Goal: Task Accomplishment & Management: Manage account settings

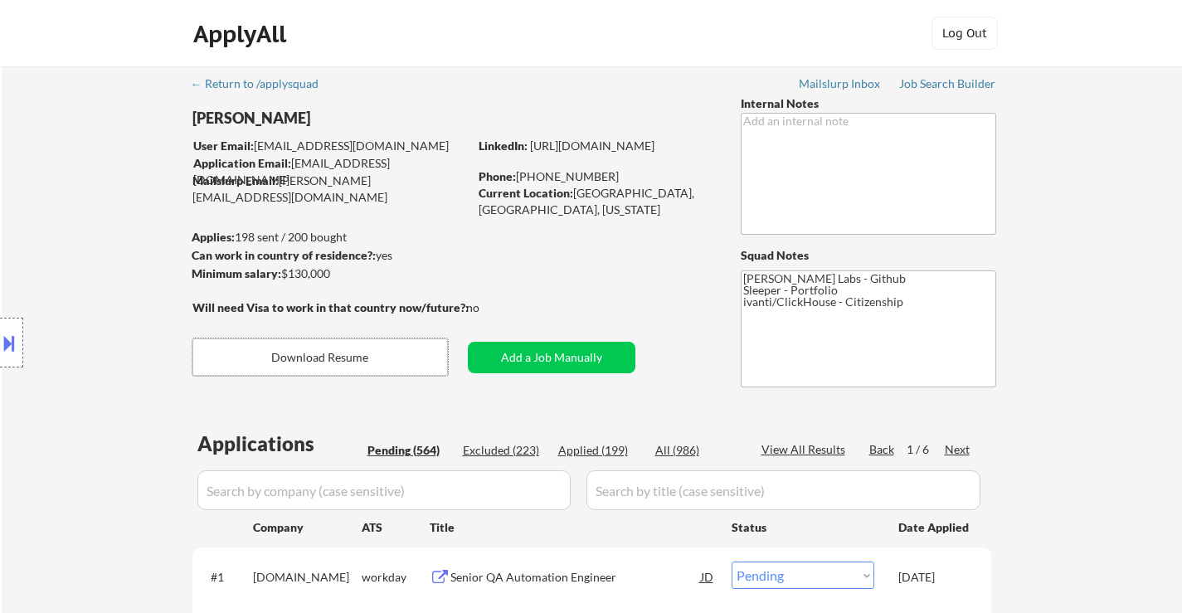
select select ""pending""
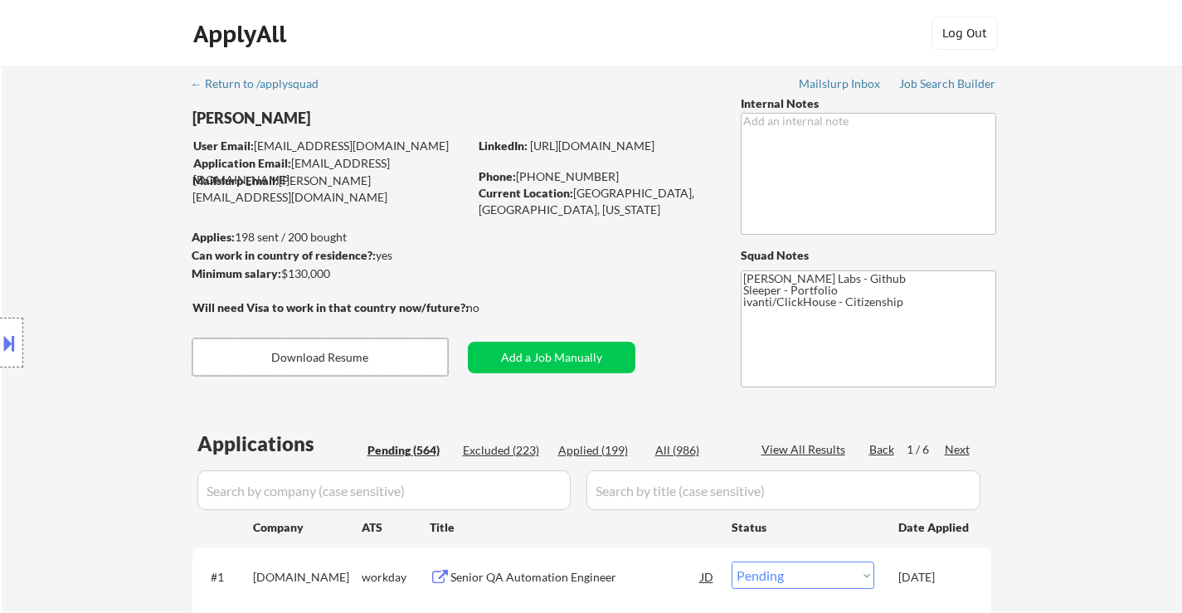
select select ""pending""
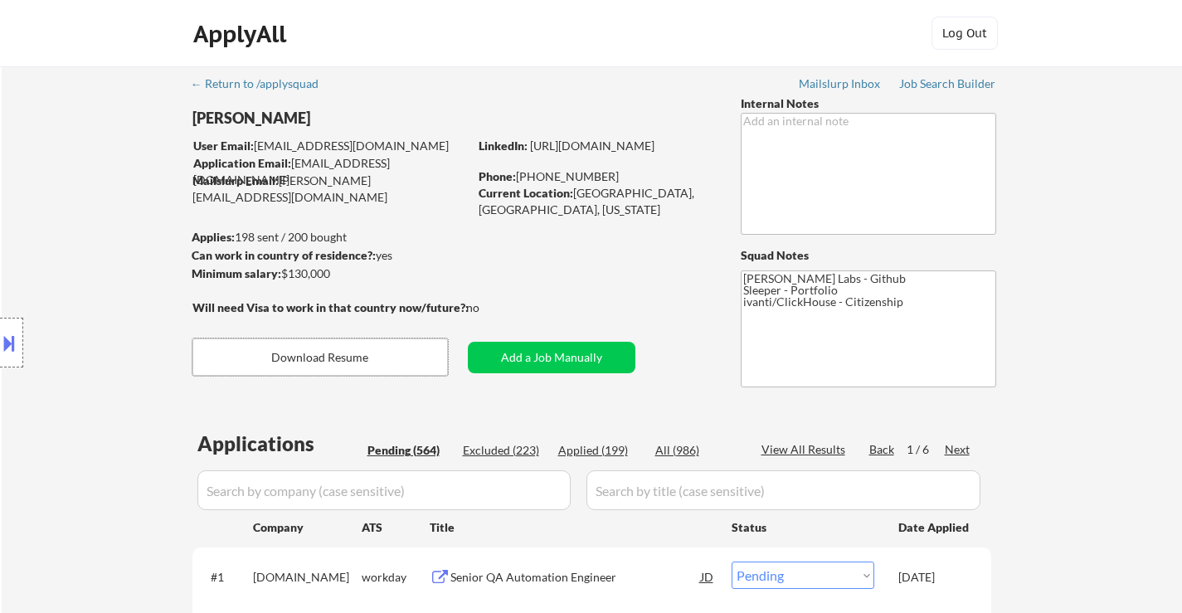
select select ""pending""
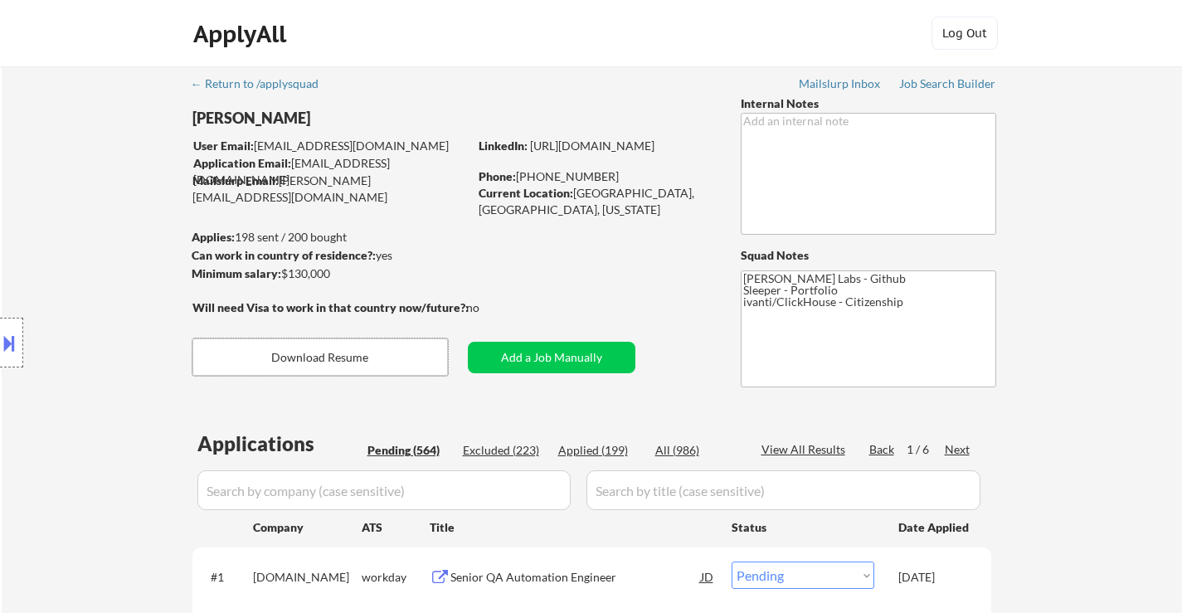
select select ""pending""
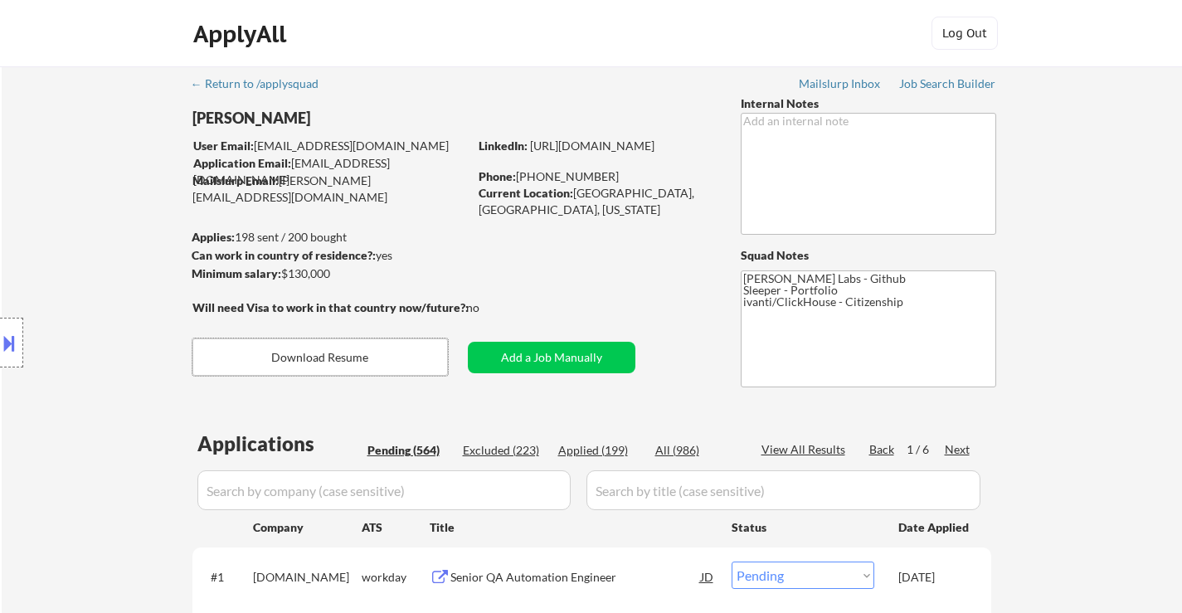
select select ""pending""
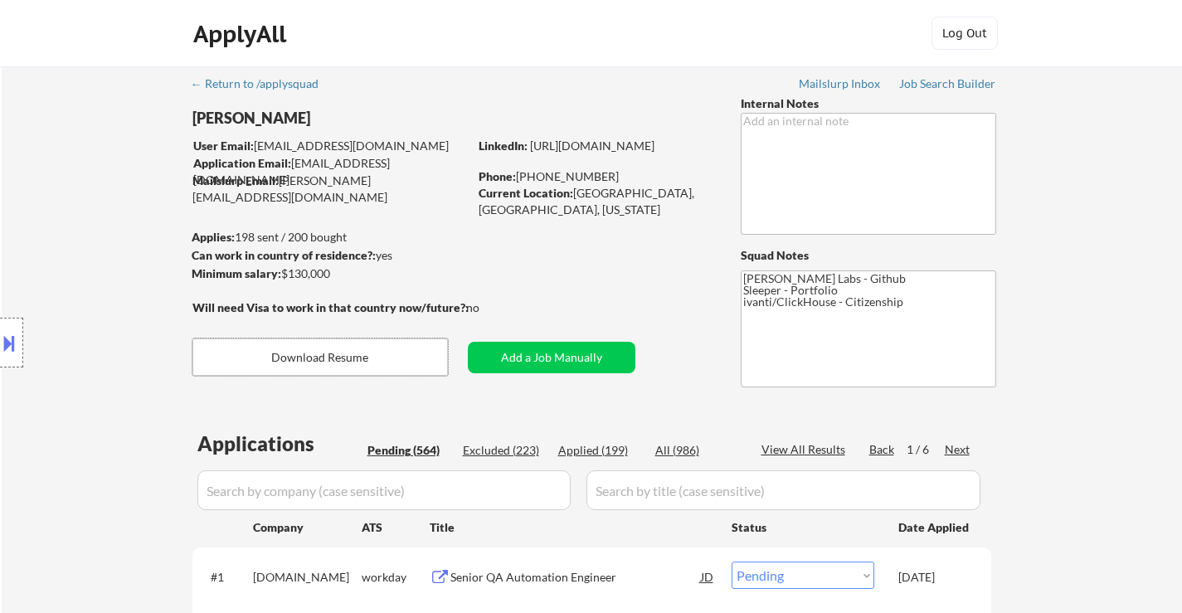
select select ""pending""
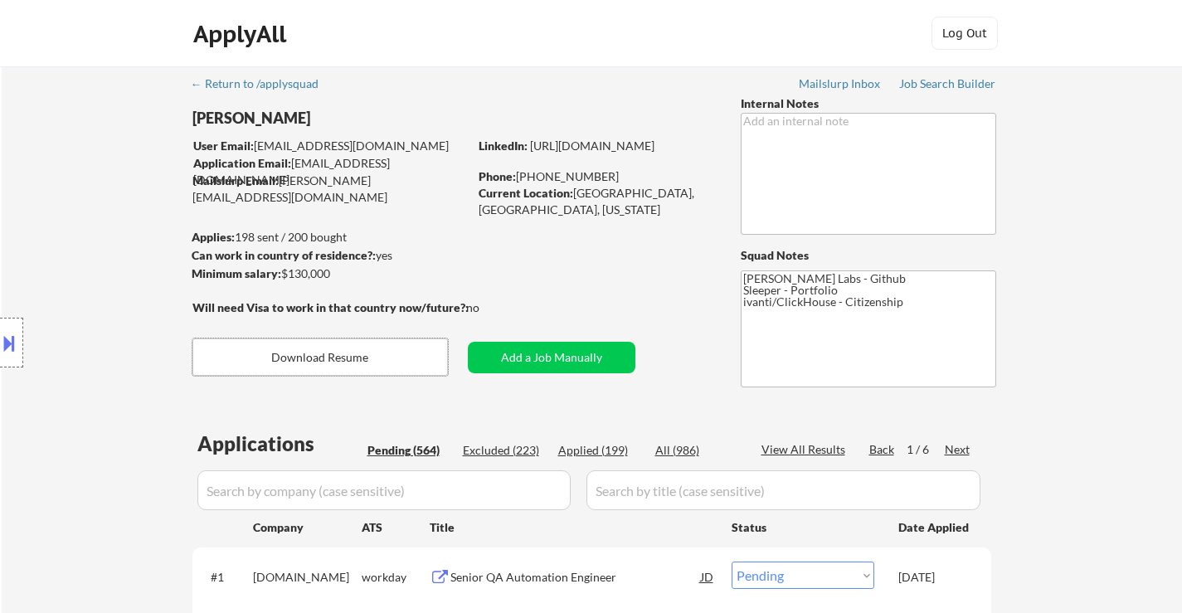
select select ""pending""
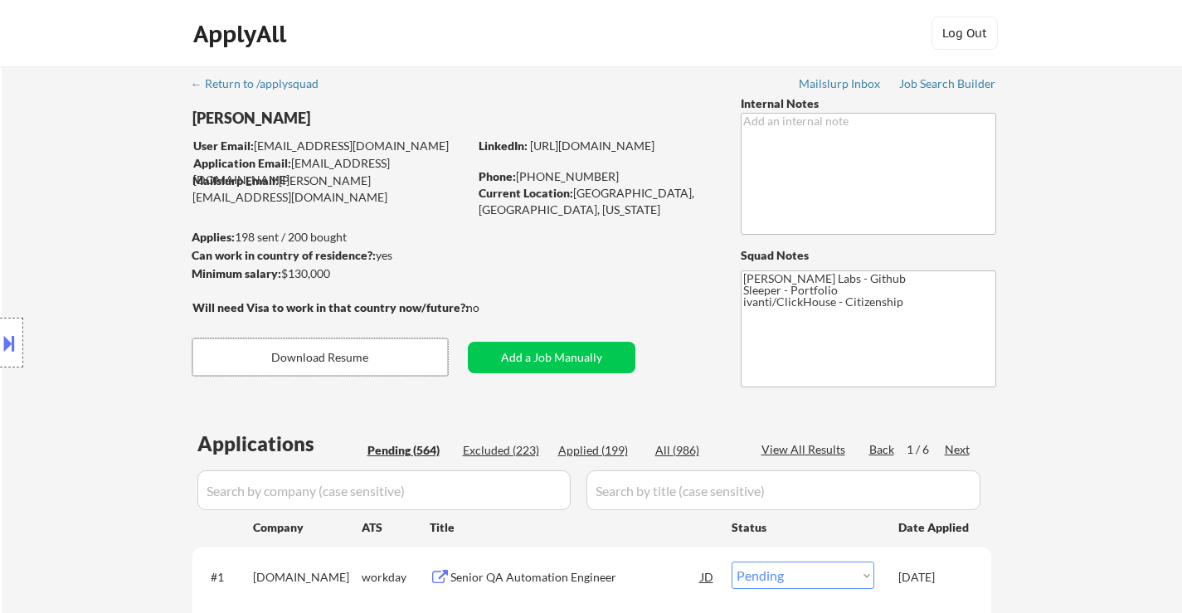
select select ""pending""
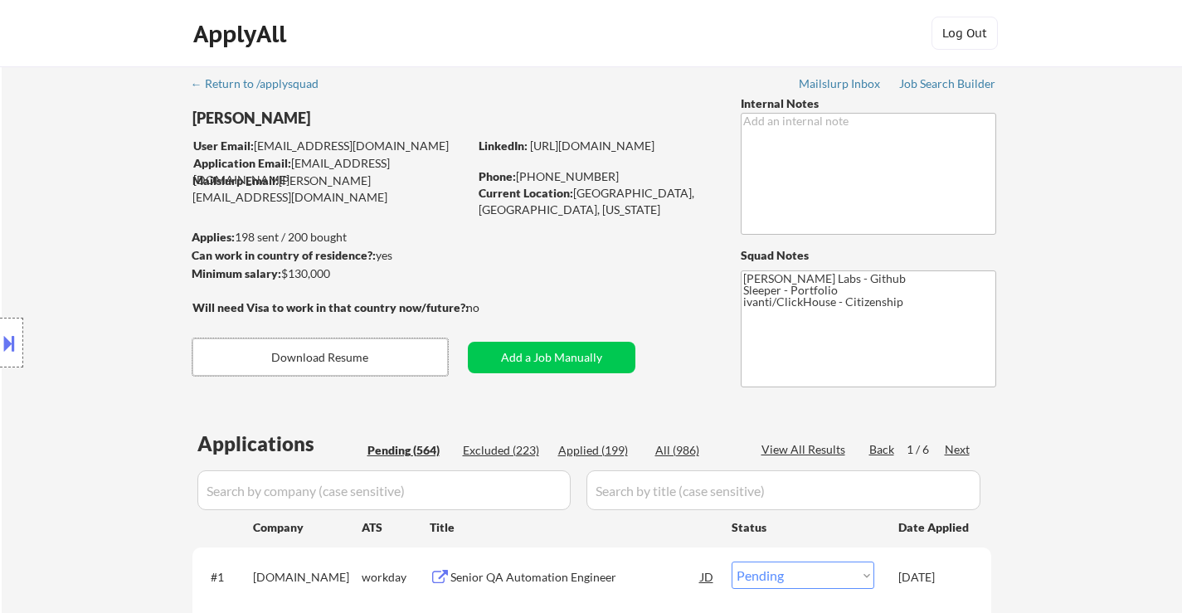
select select ""pending""
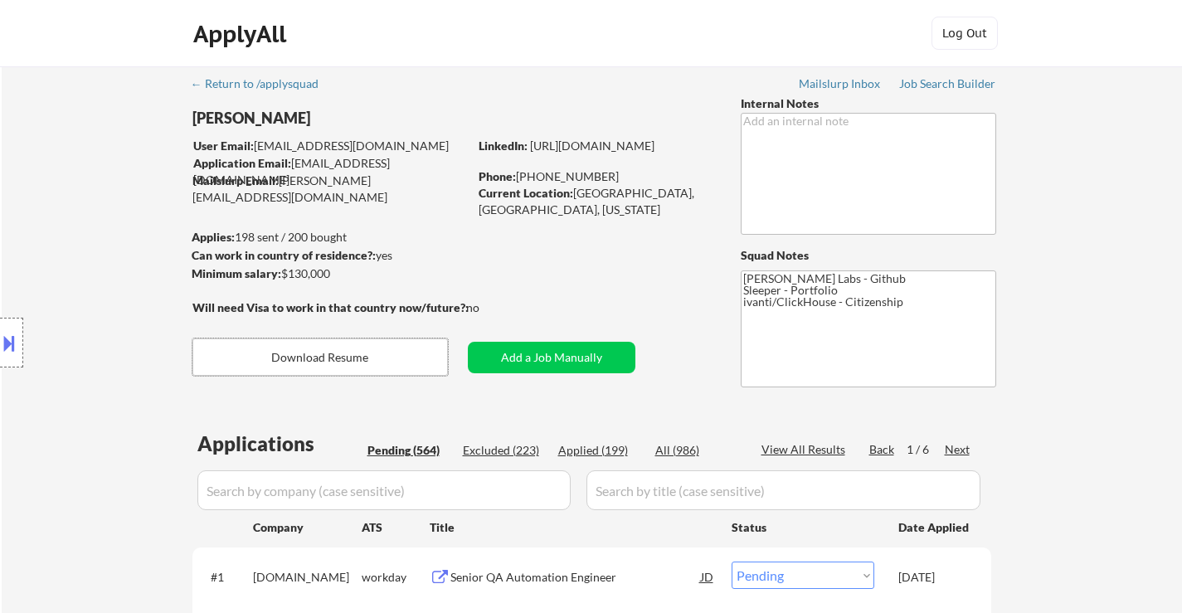
select select ""pending""
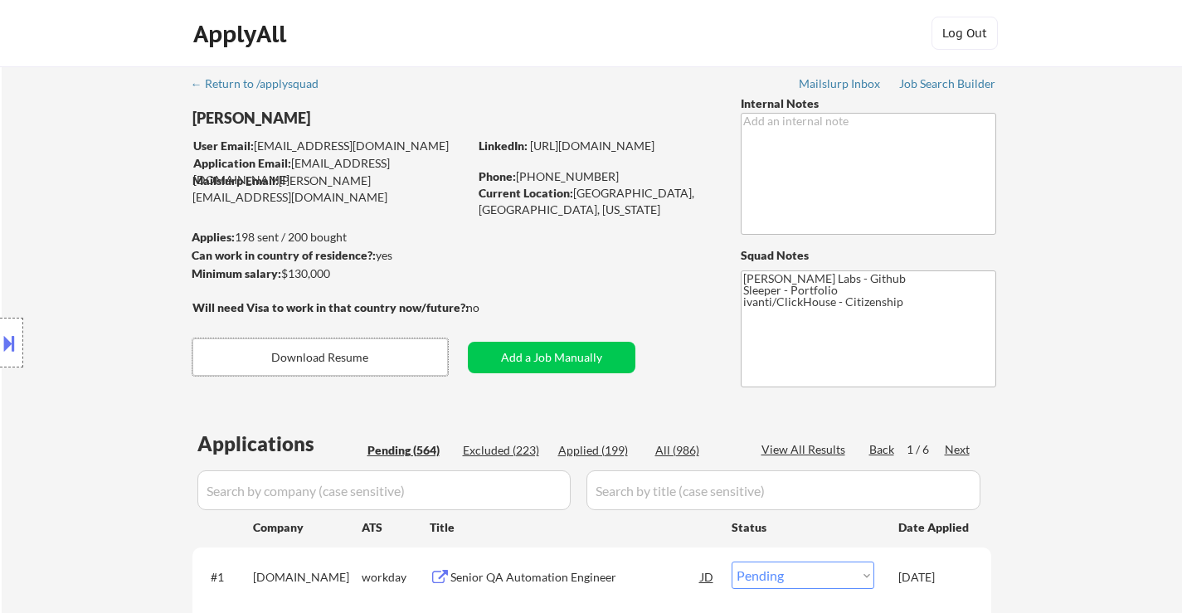
select select ""pending""
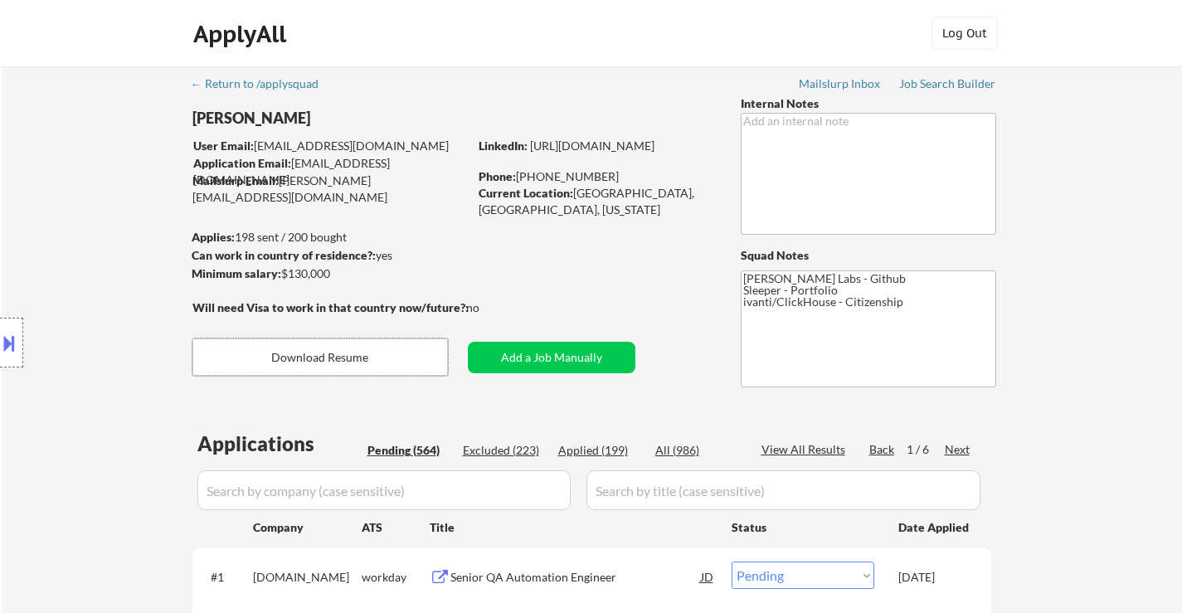
select select ""pending""
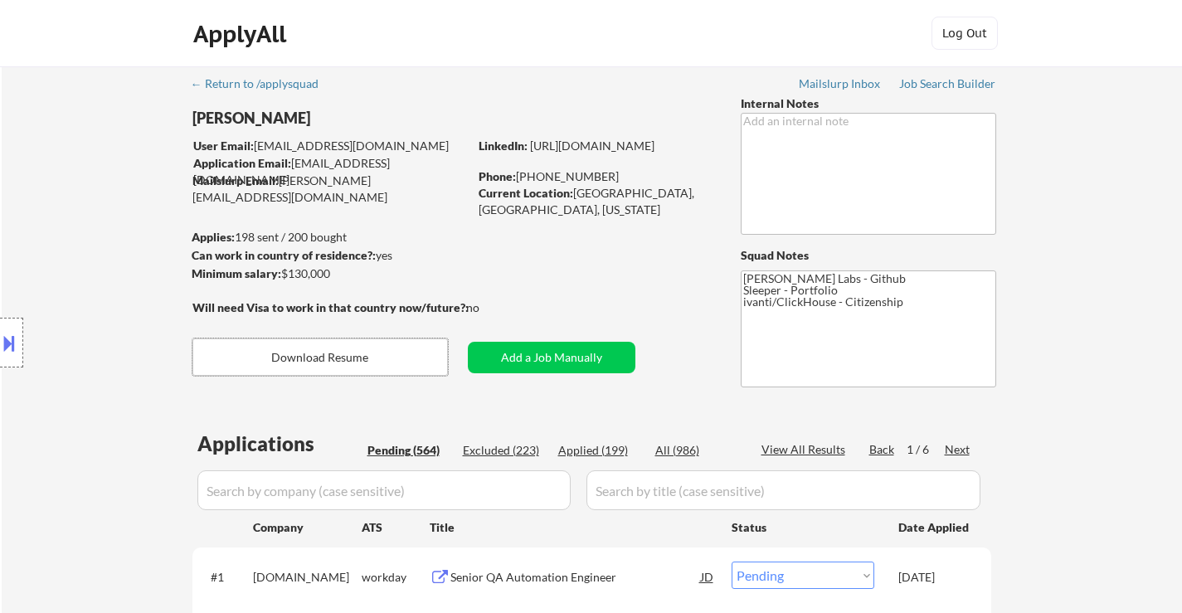
select select ""pending""
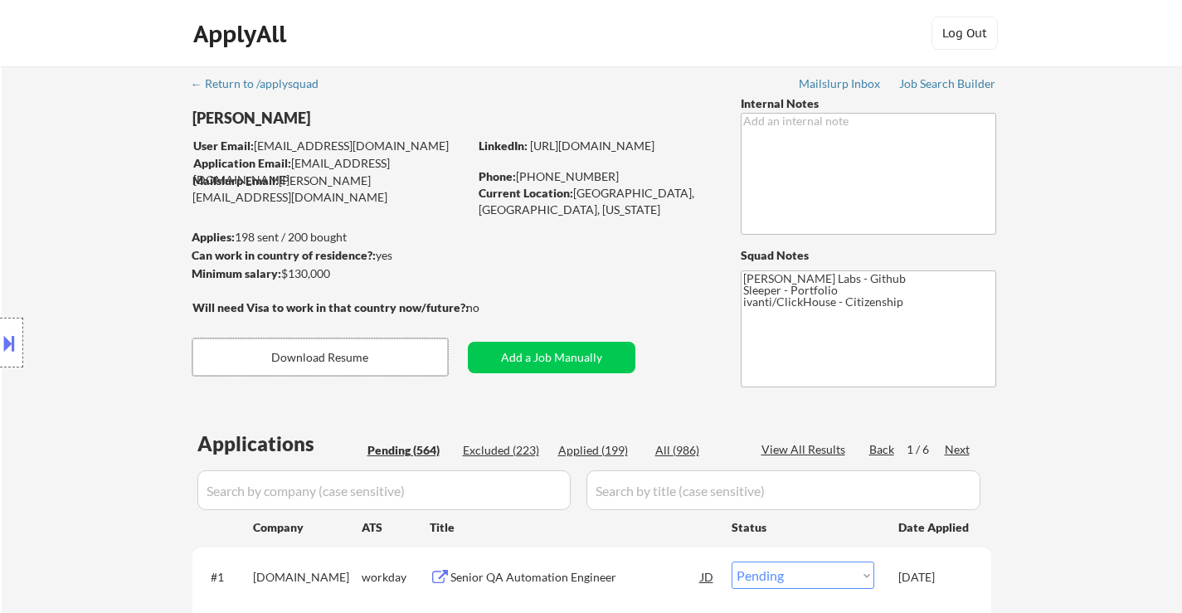
select select ""pending""
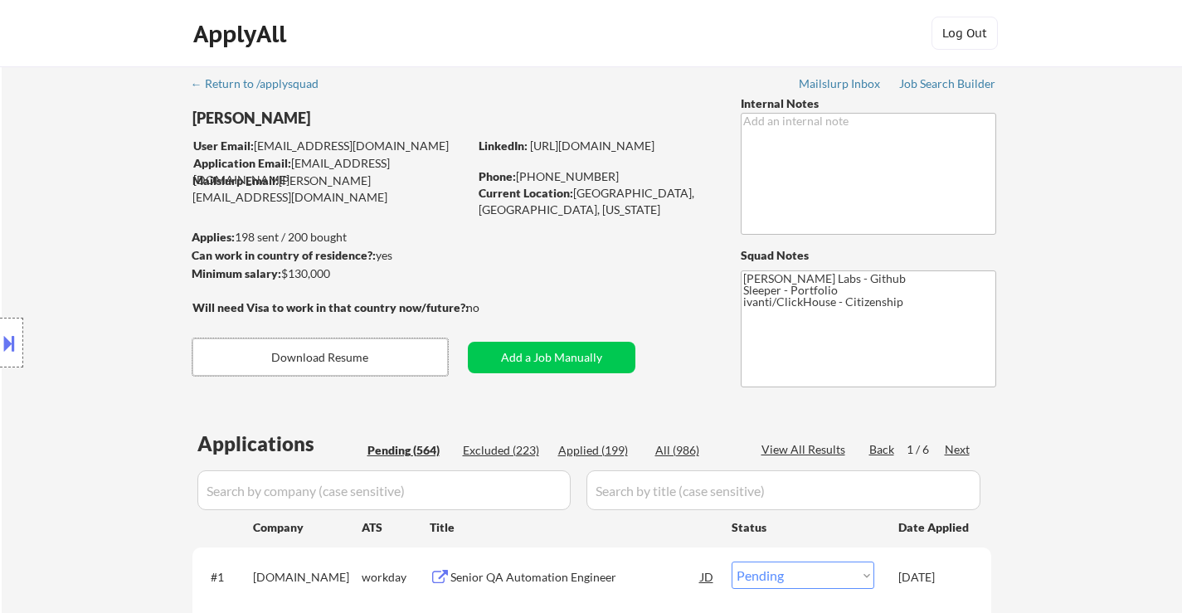
select select ""pending""
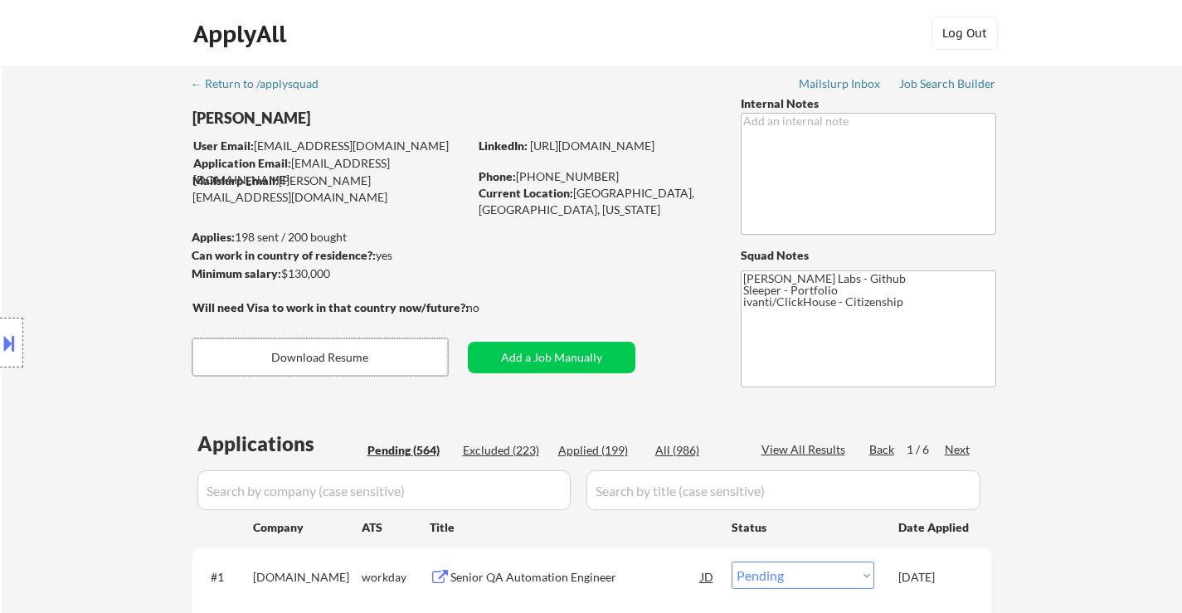
select select ""pending""
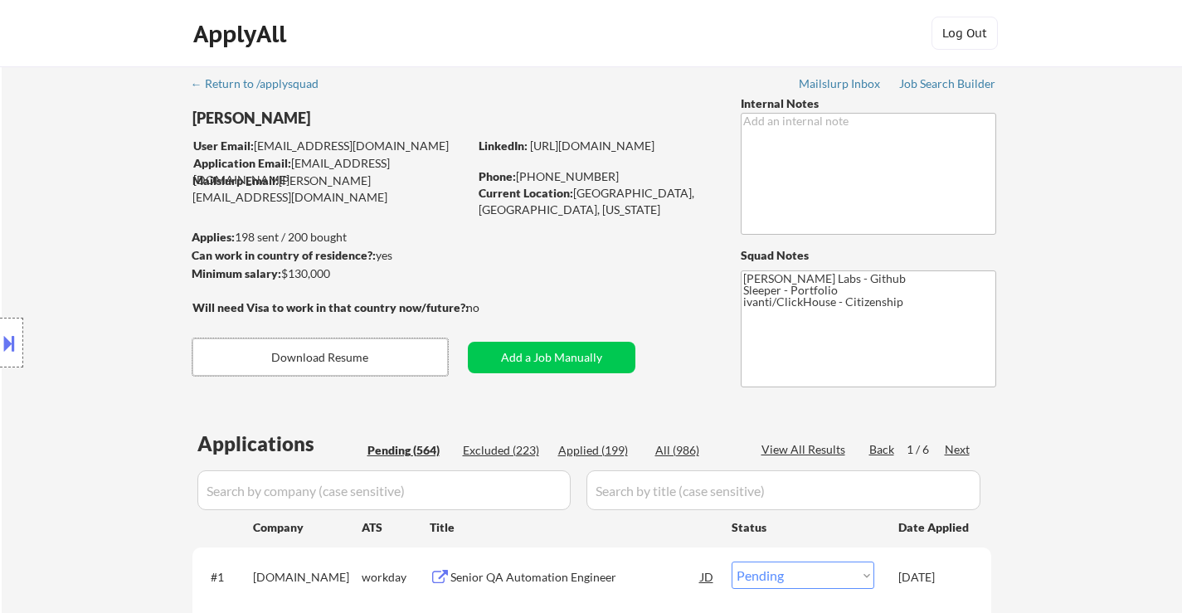
select select ""pending""
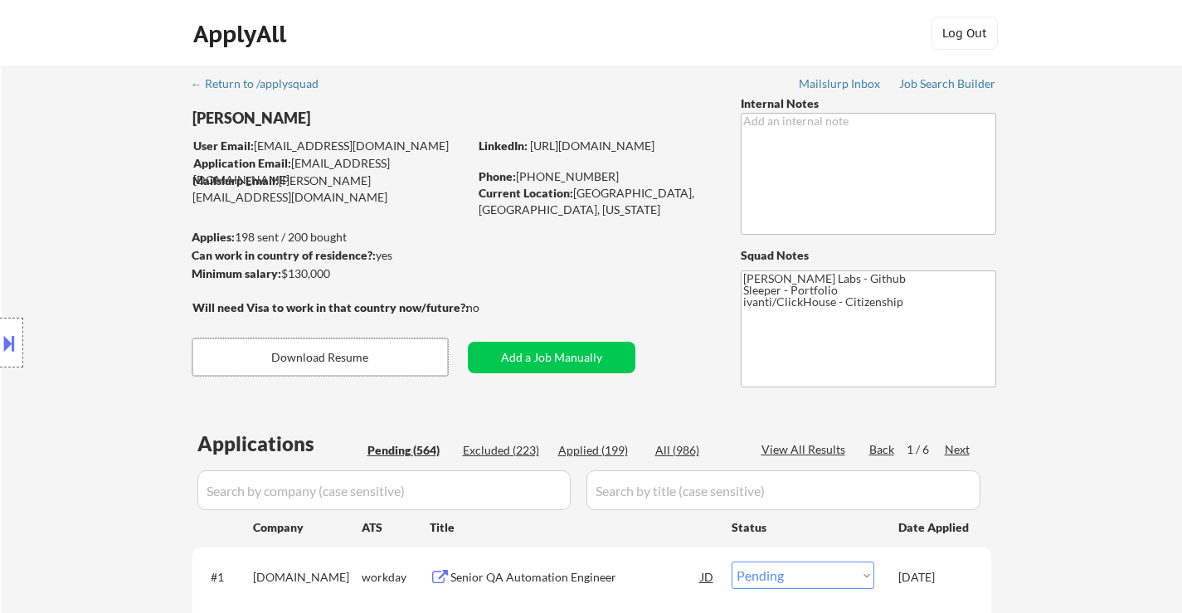
select select ""pending""
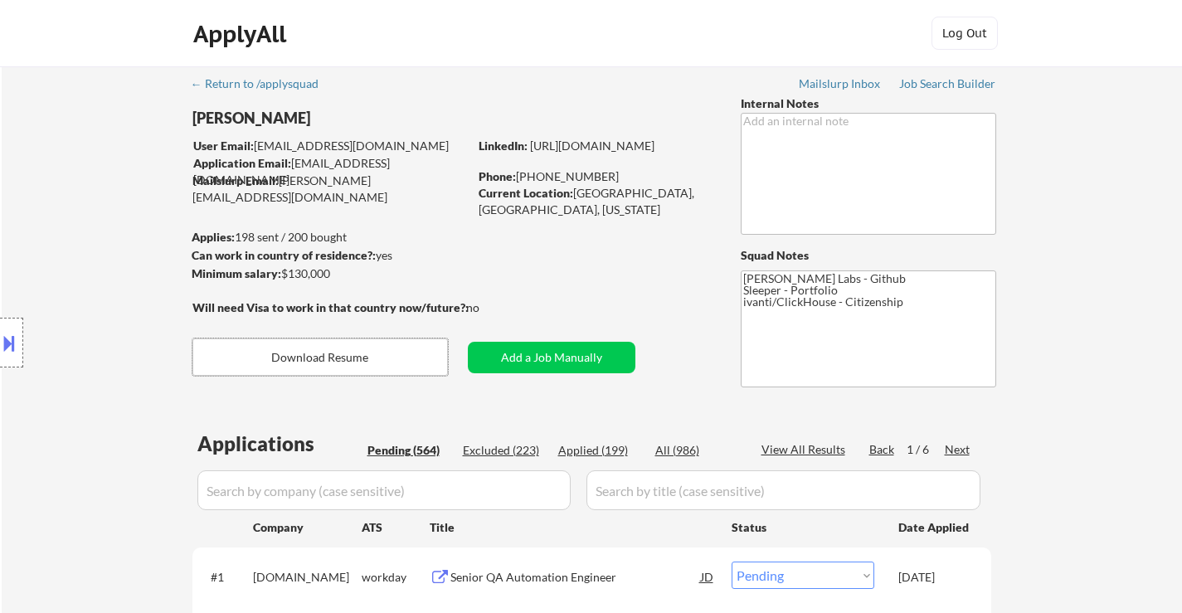
select select ""pending""
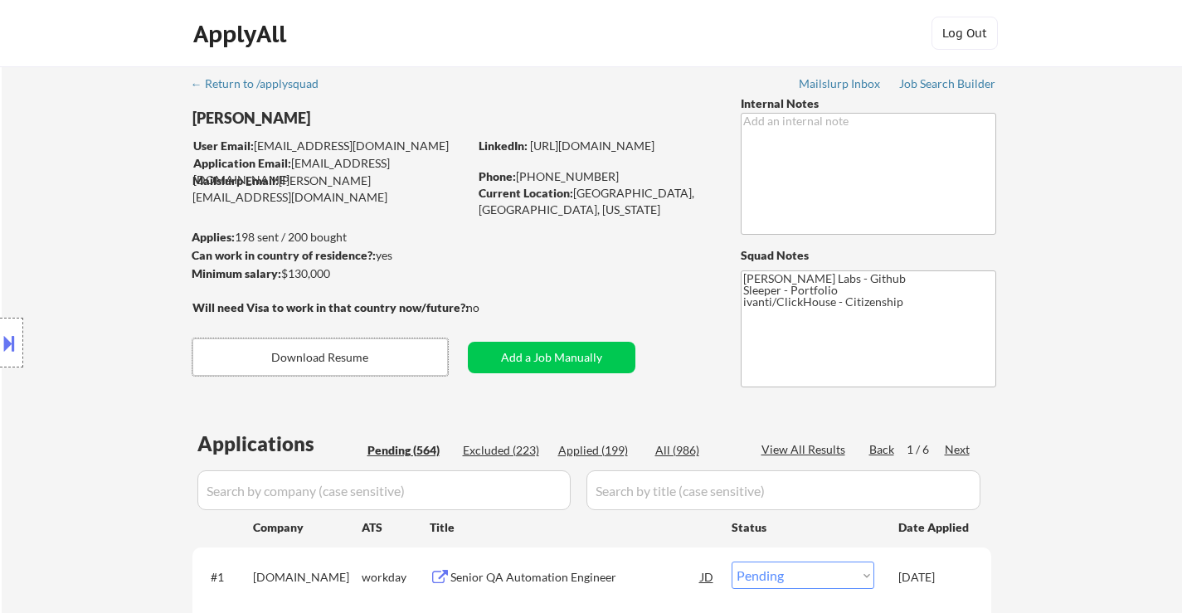
select select ""pending""
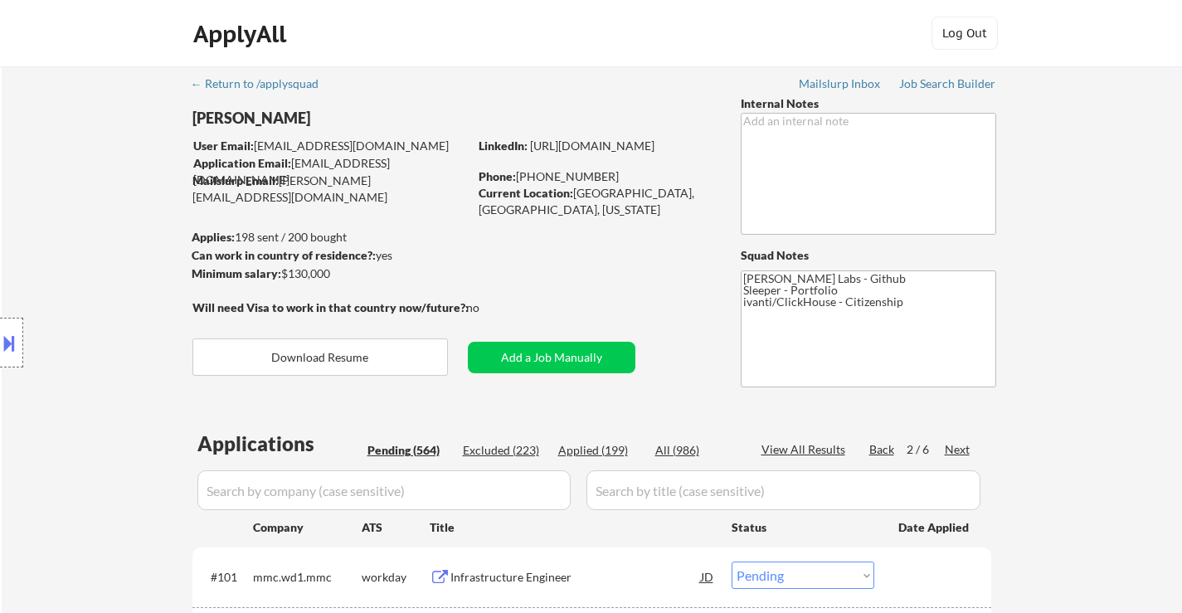
select select ""pending""
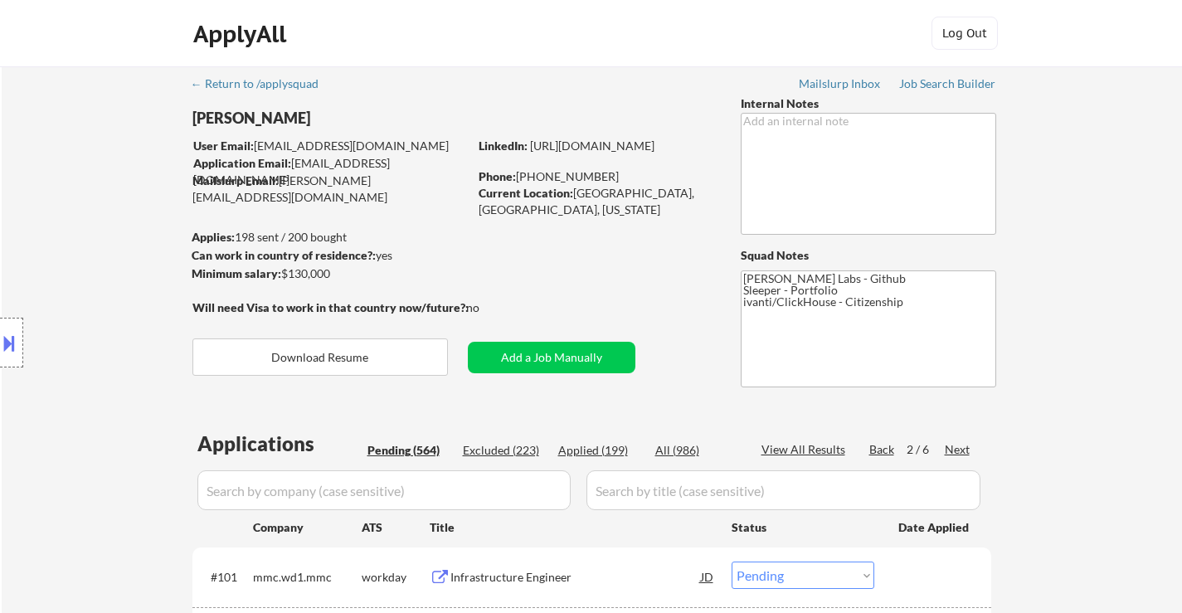
select select ""pending""
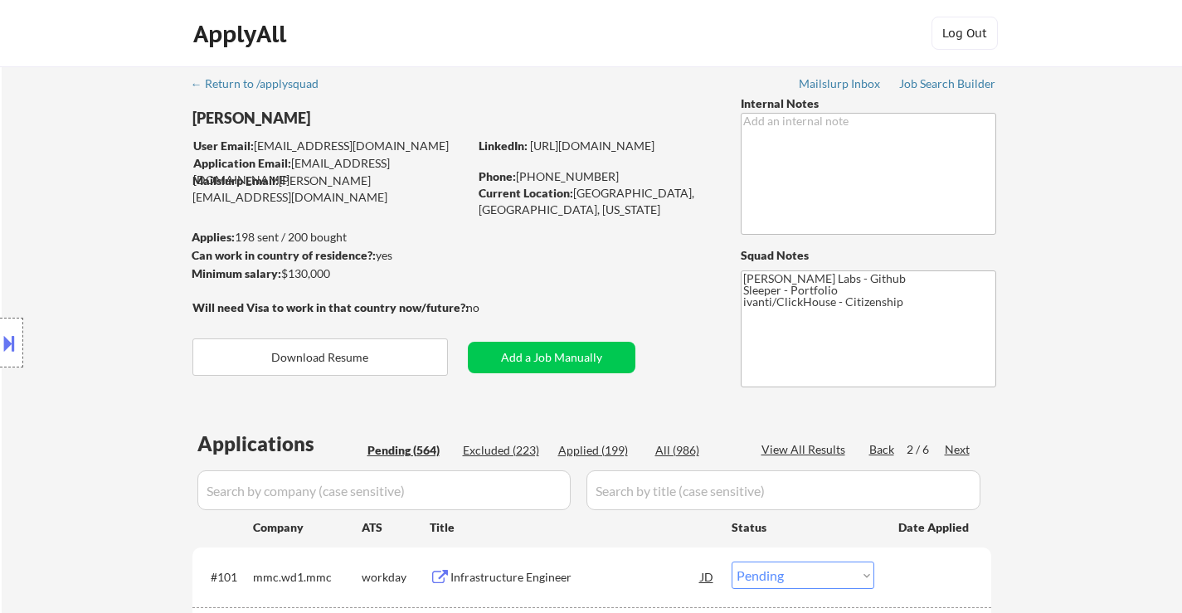
select select ""pending""
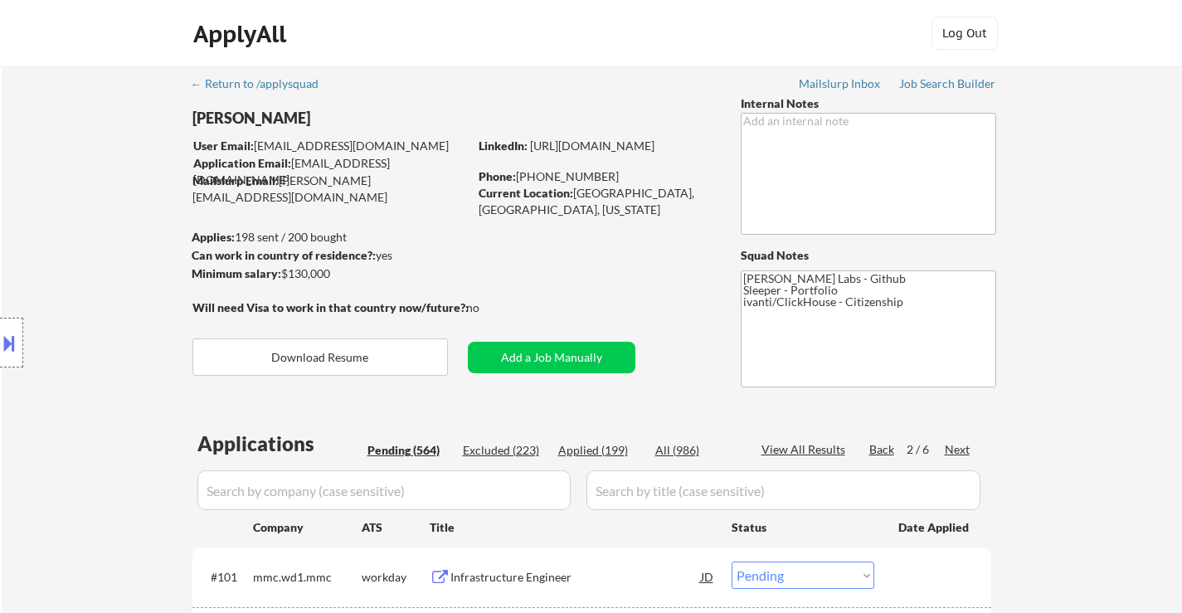
select select ""pending""
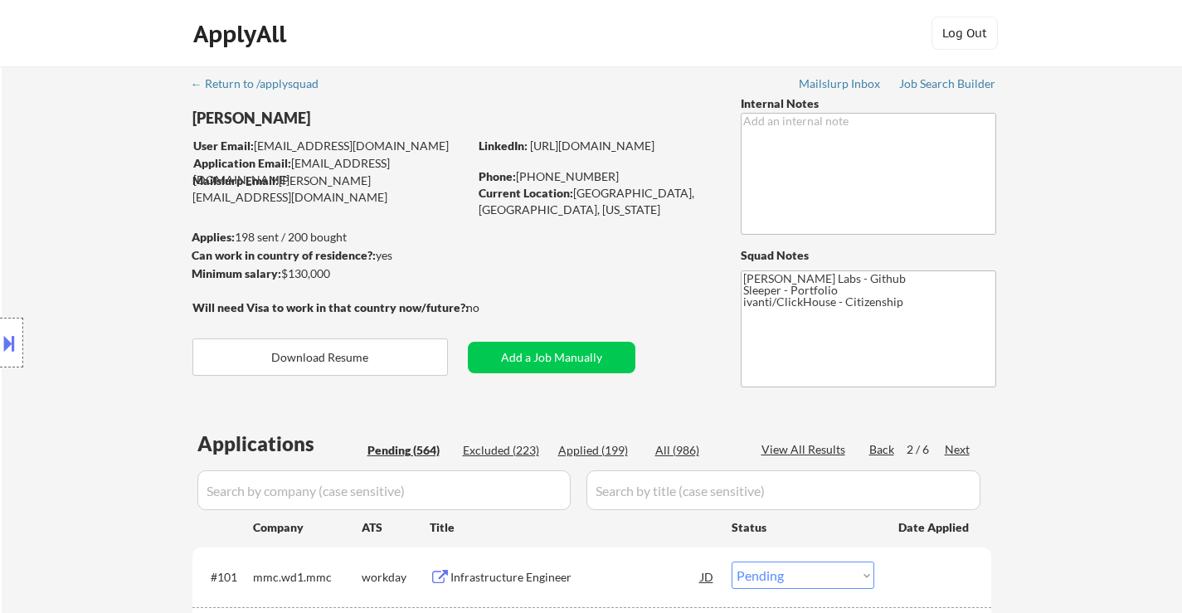
select select ""pending""
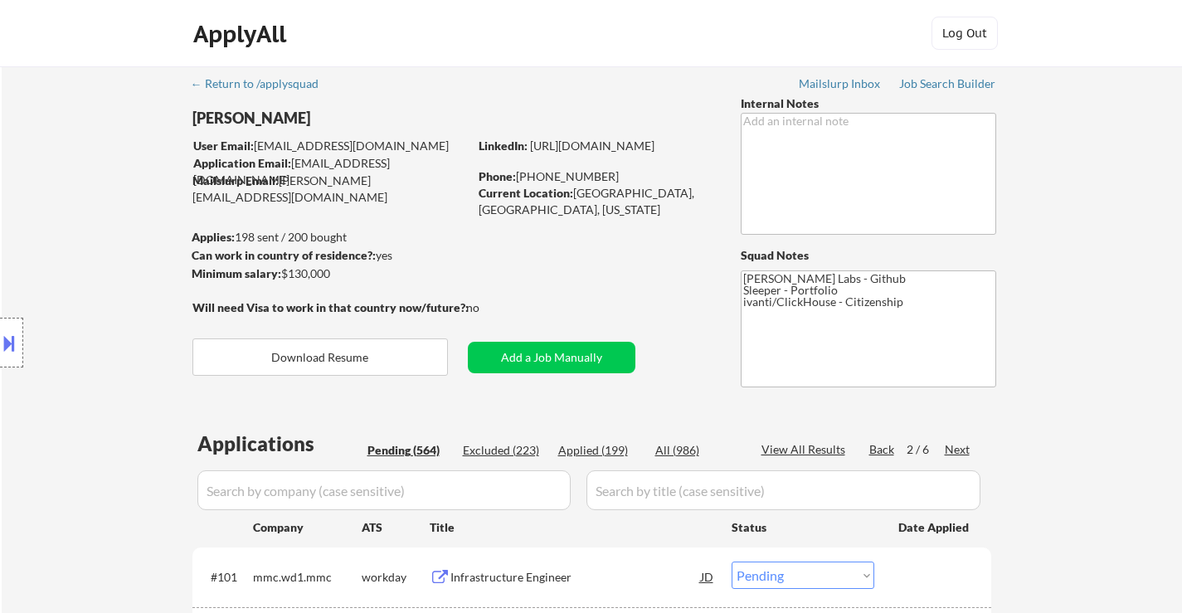
select select ""pending""
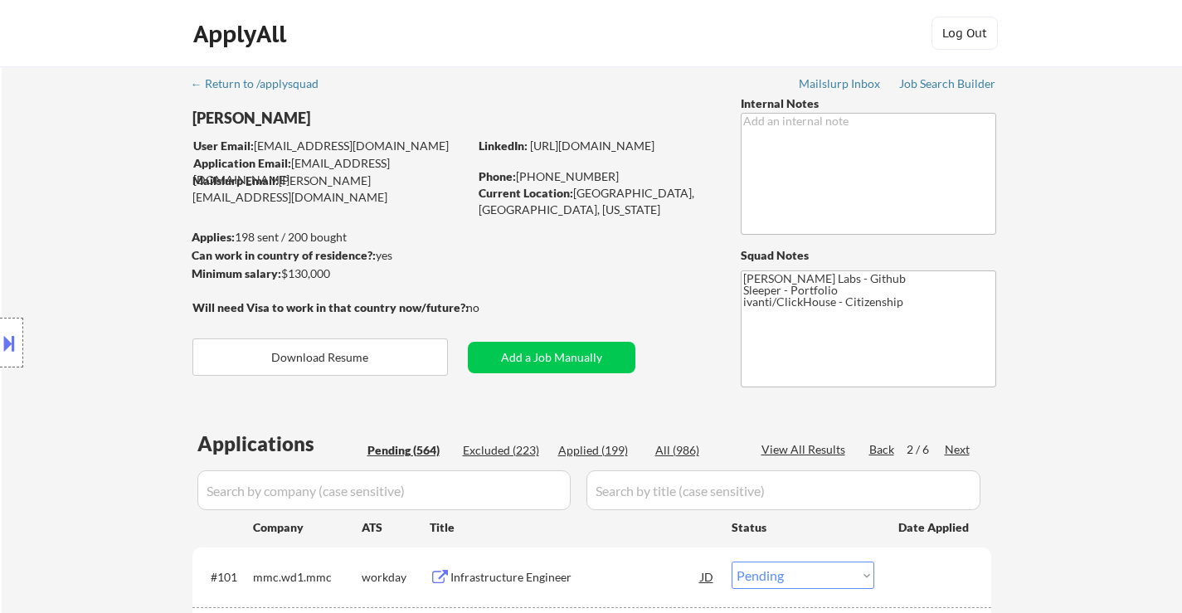
select select ""pending""
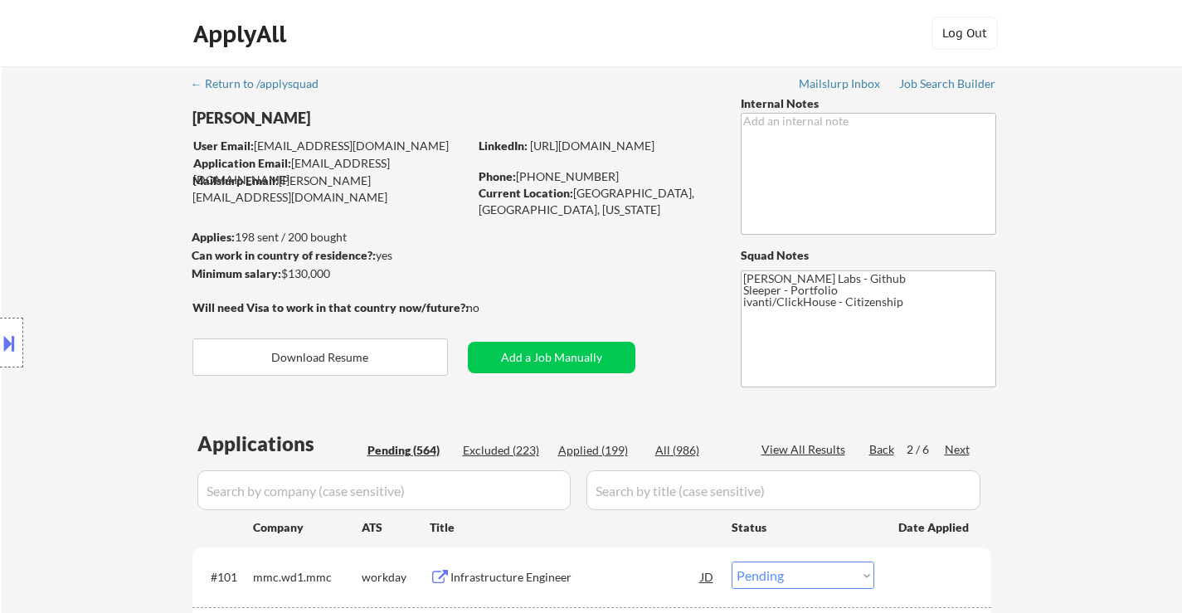
select select ""pending""
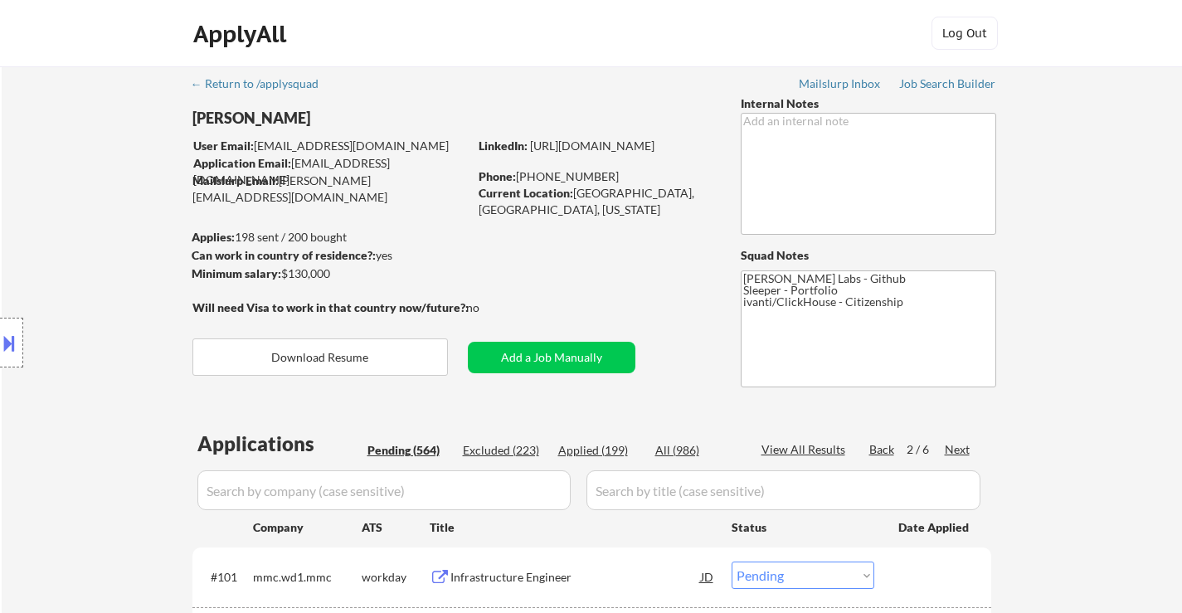
select select ""pending""
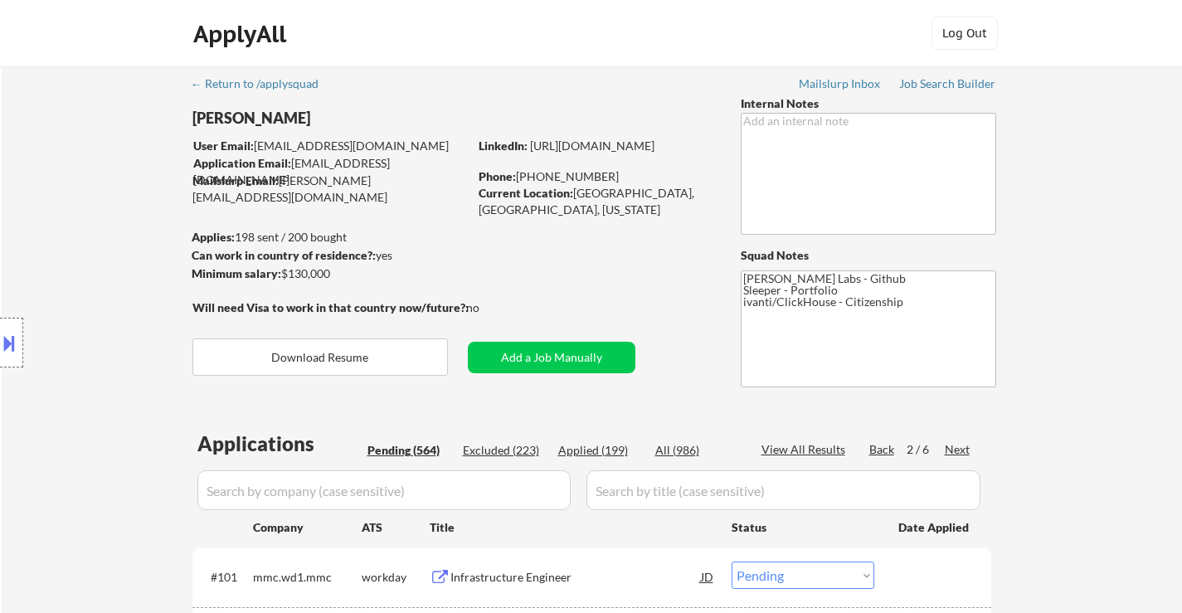
select select ""pending""
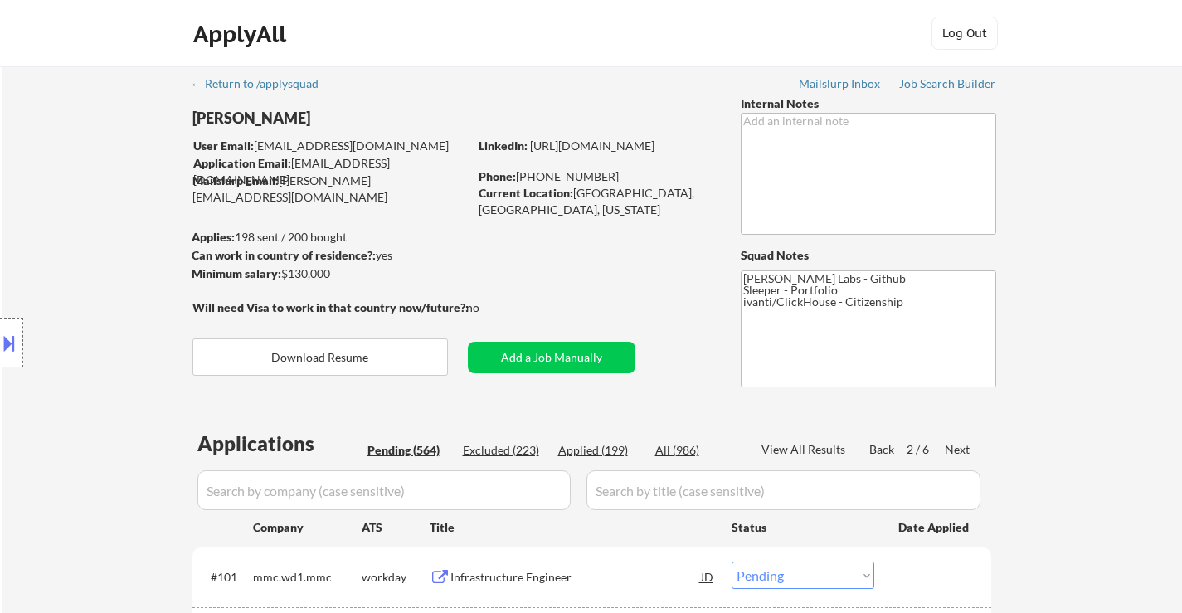
select select ""pending""
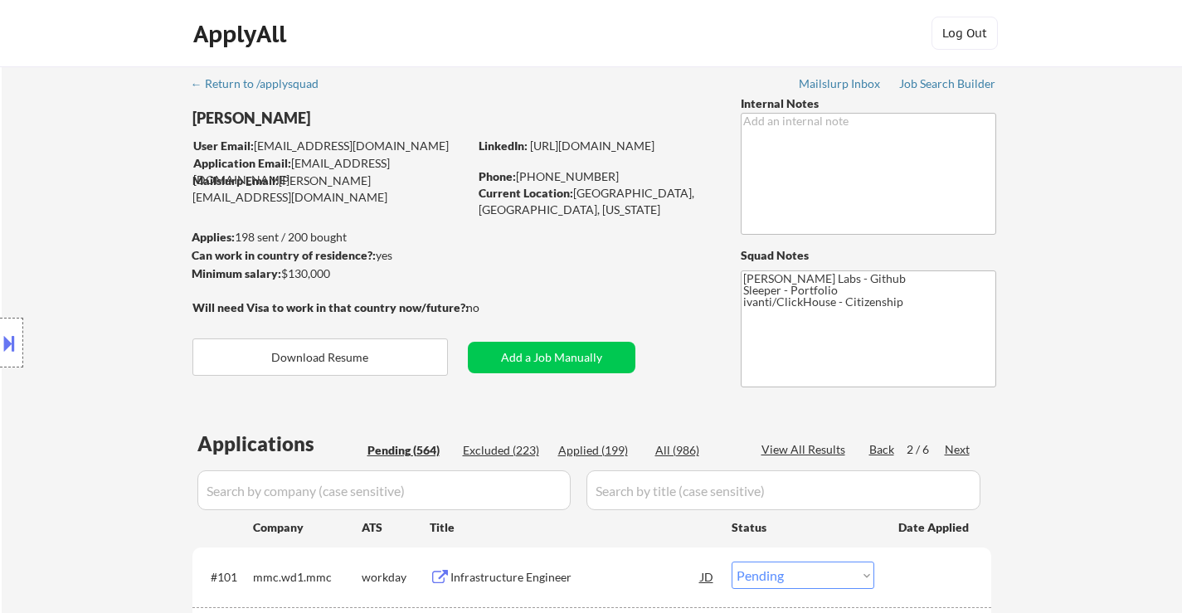
select select ""pending""
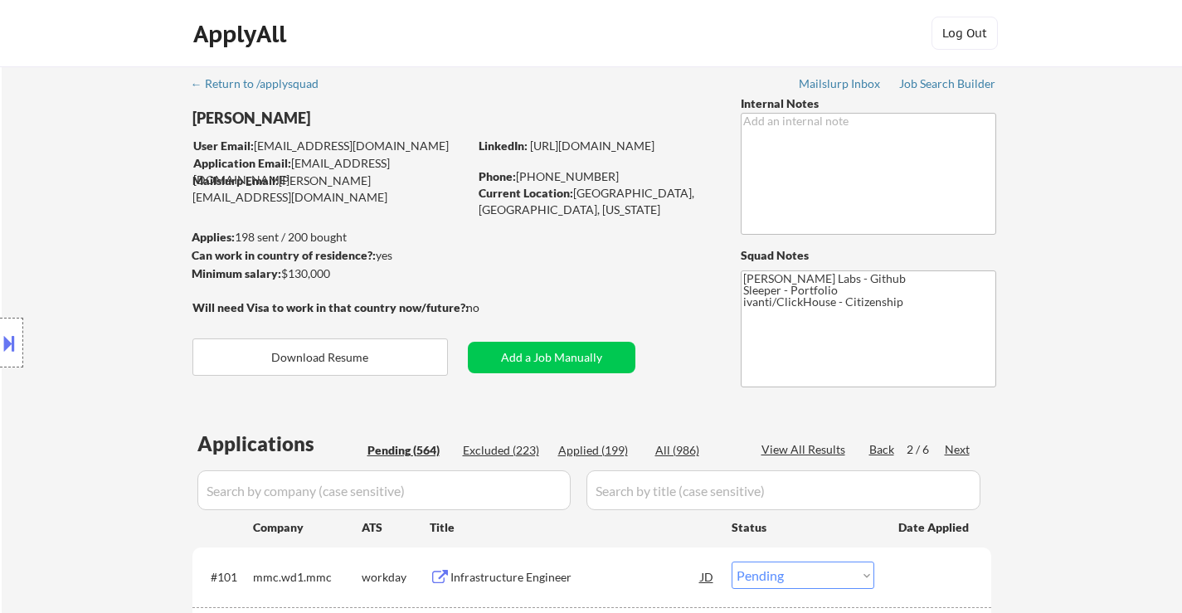
select select ""pending""
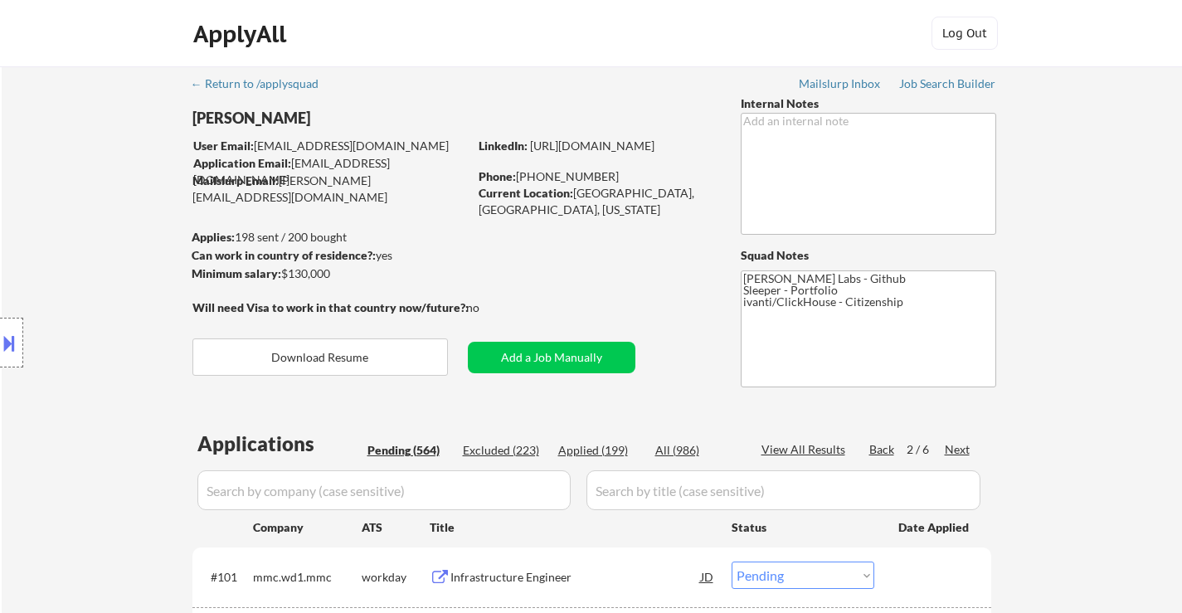
select select ""pending""
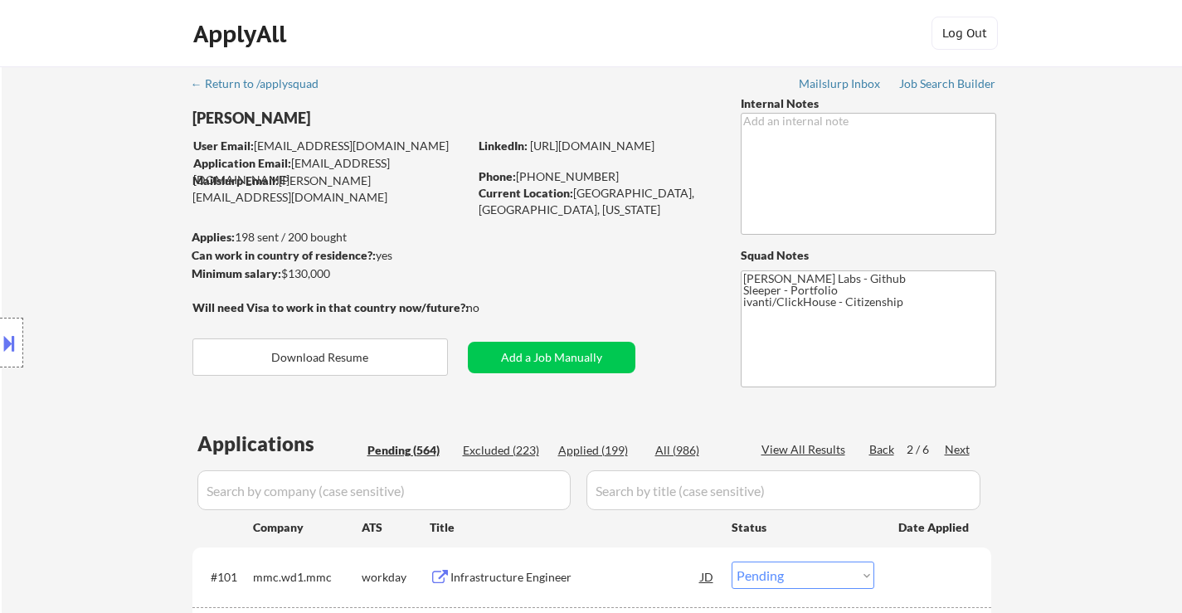
select select ""pending""
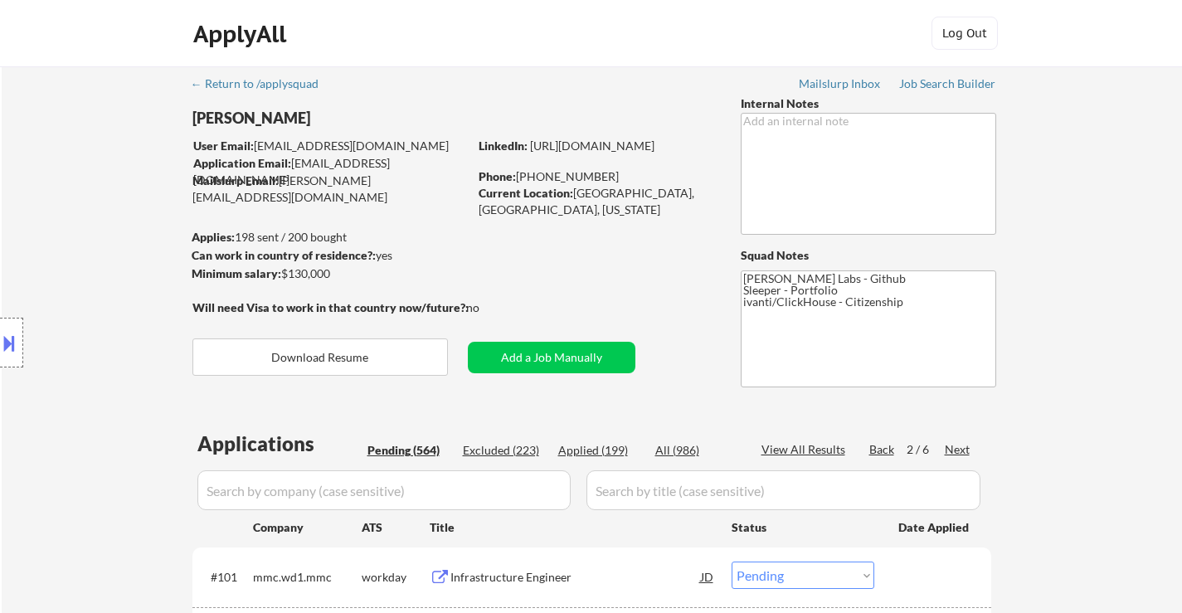
select select ""pending""
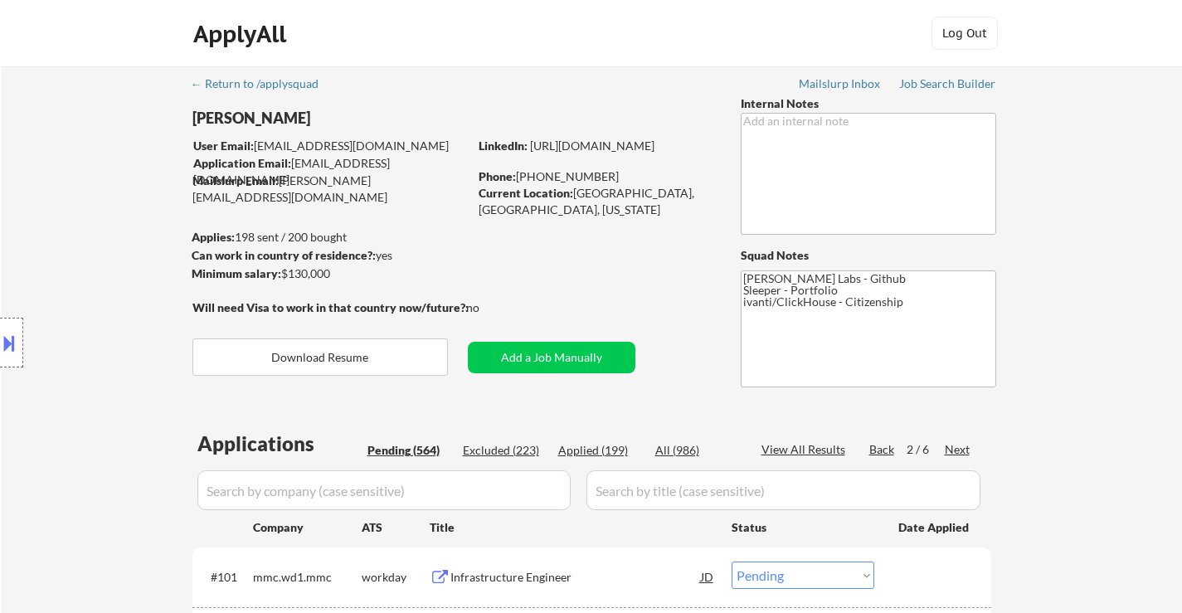
select select ""pending""
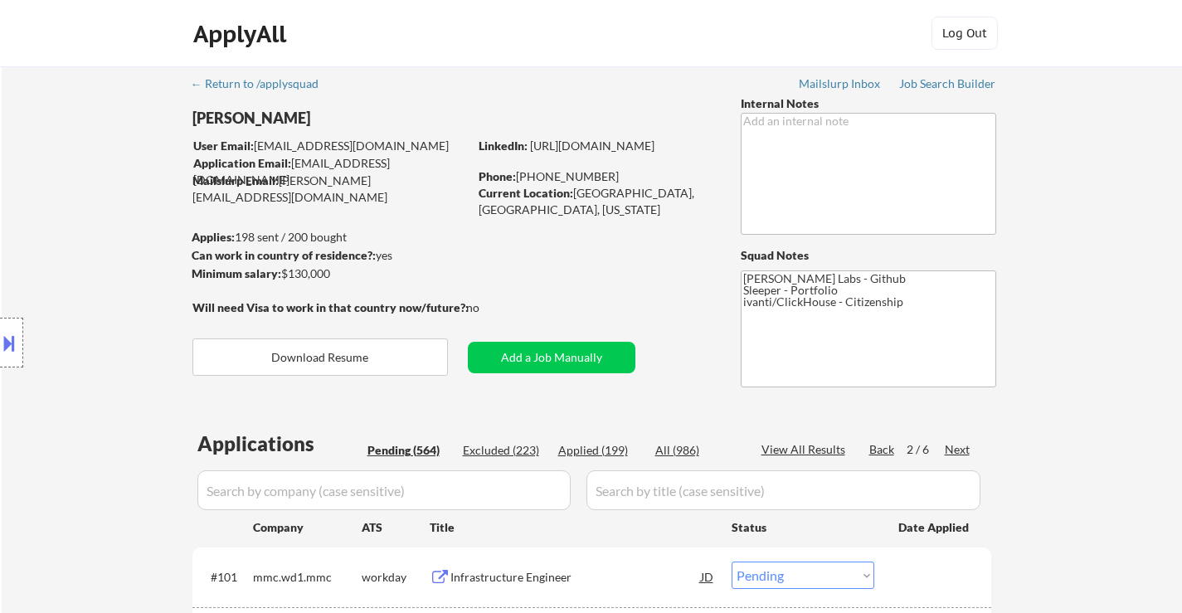
select select ""pending""
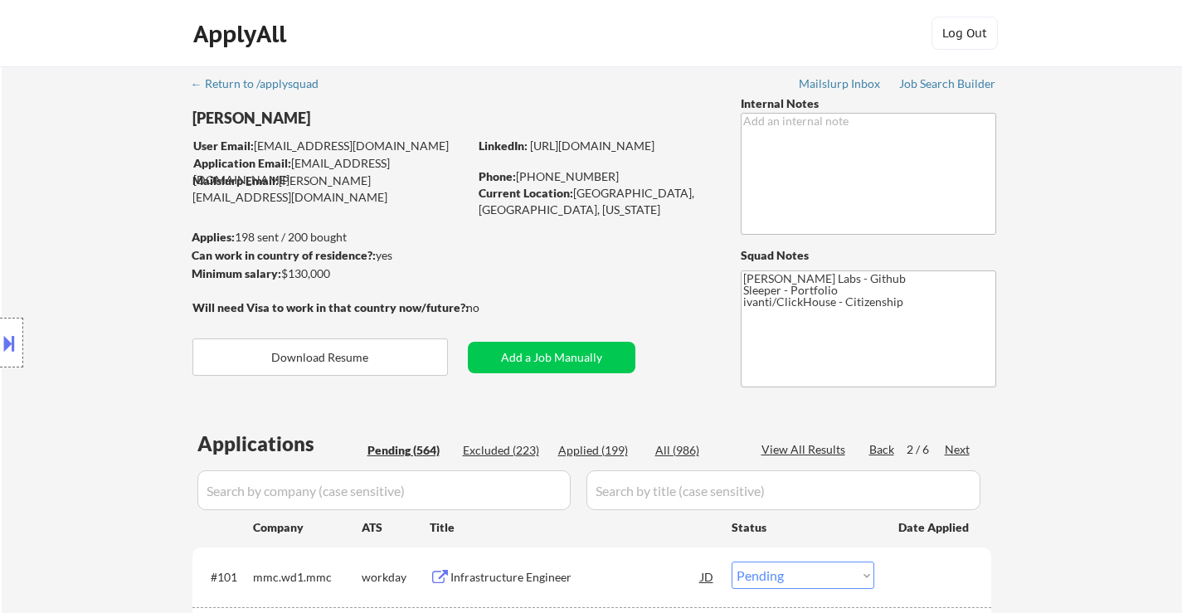
select select ""pending""
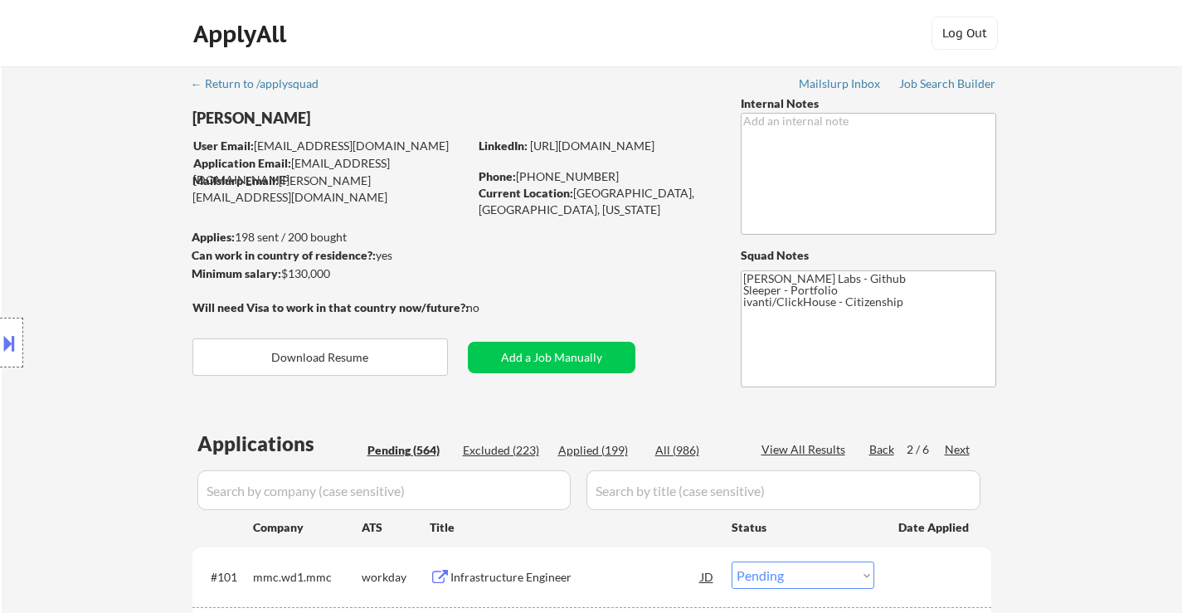
select select ""pending""
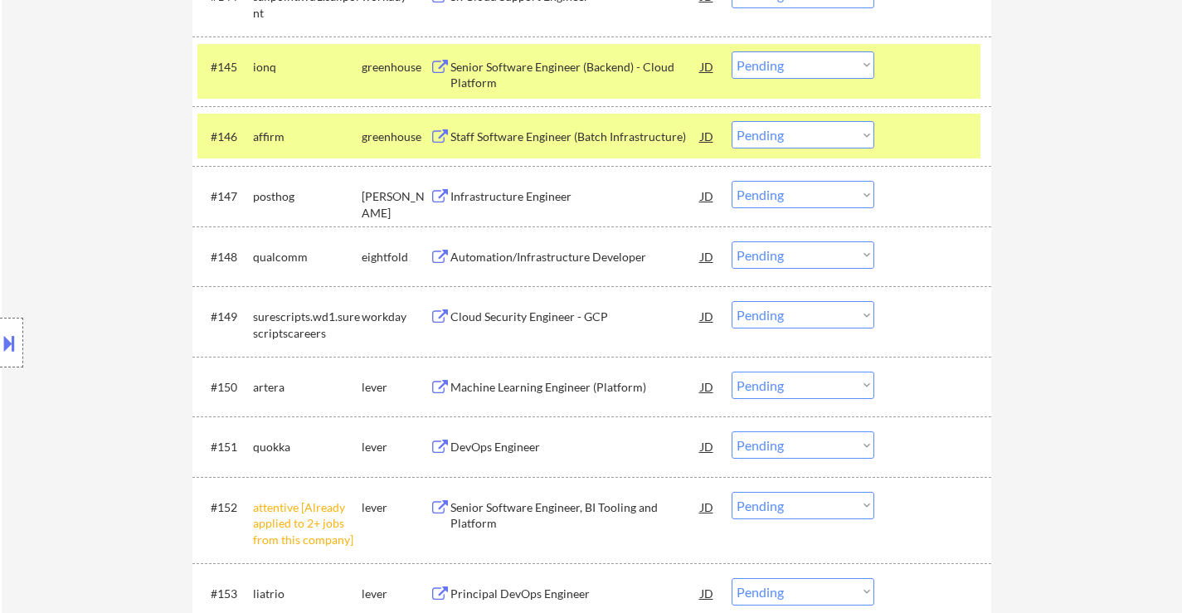
scroll to position [3400, 0]
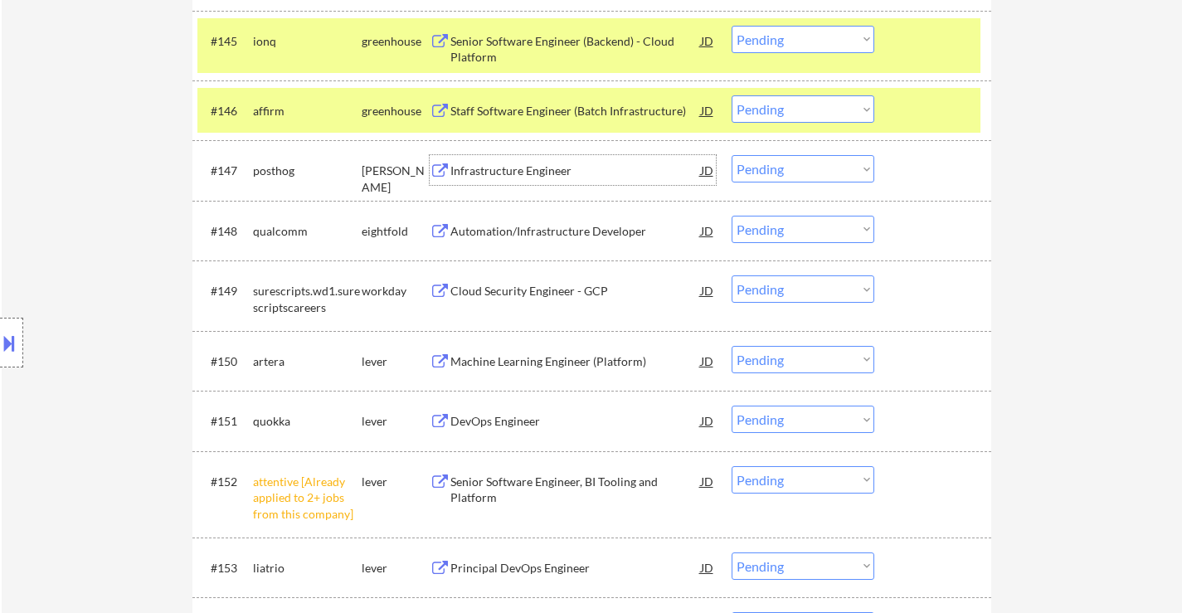
click at [531, 173] on div "Infrastructure Engineer" at bounding box center [575, 171] width 250 height 17
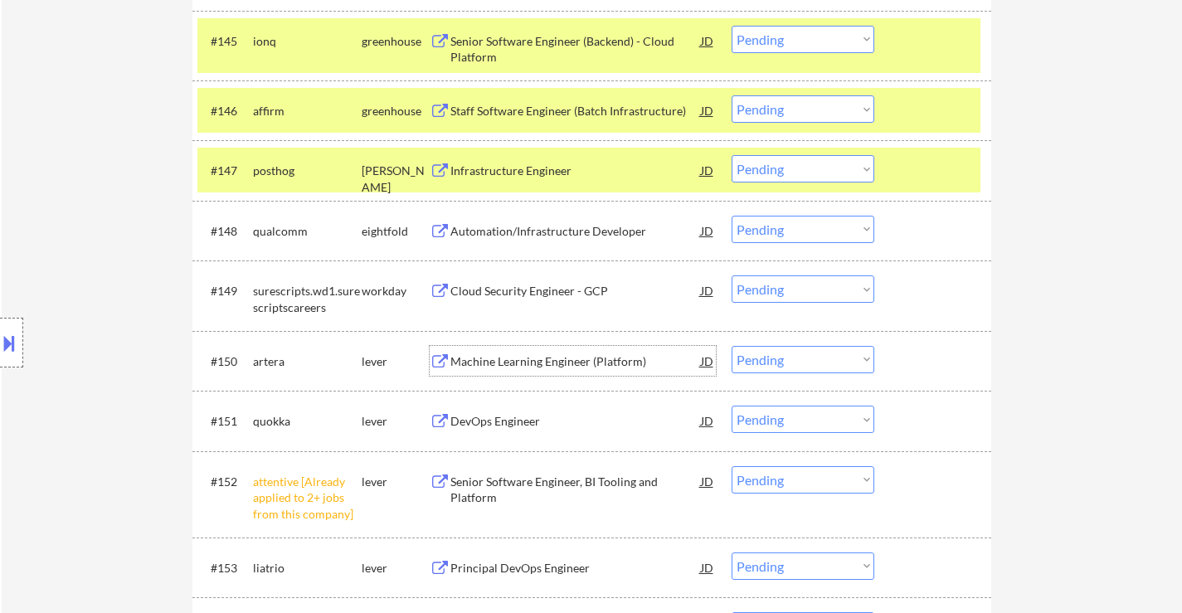
click at [516, 363] on div "Machine Learning Engineer (Platform)" at bounding box center [575, 361] width 250 height 17
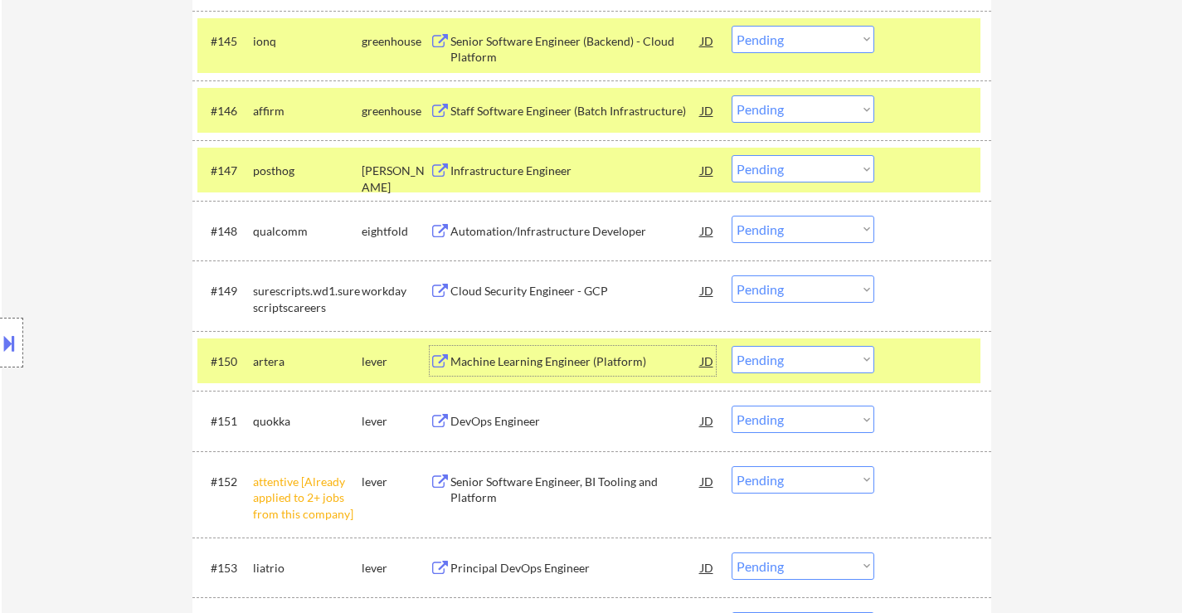
click at [814, 361] on select "Choose an option... Pending Applied Excluded (Questions) Excluded (Expired) Exc…" at bounding box center [802, 359] width 143 height 27
click at [731, 346] on select "Choose an option... Pending Applied Excluded (Questions) Excluded (Expired) Exc…" at bounding box center [802, 359] width 143 height 27
select select ""pending""
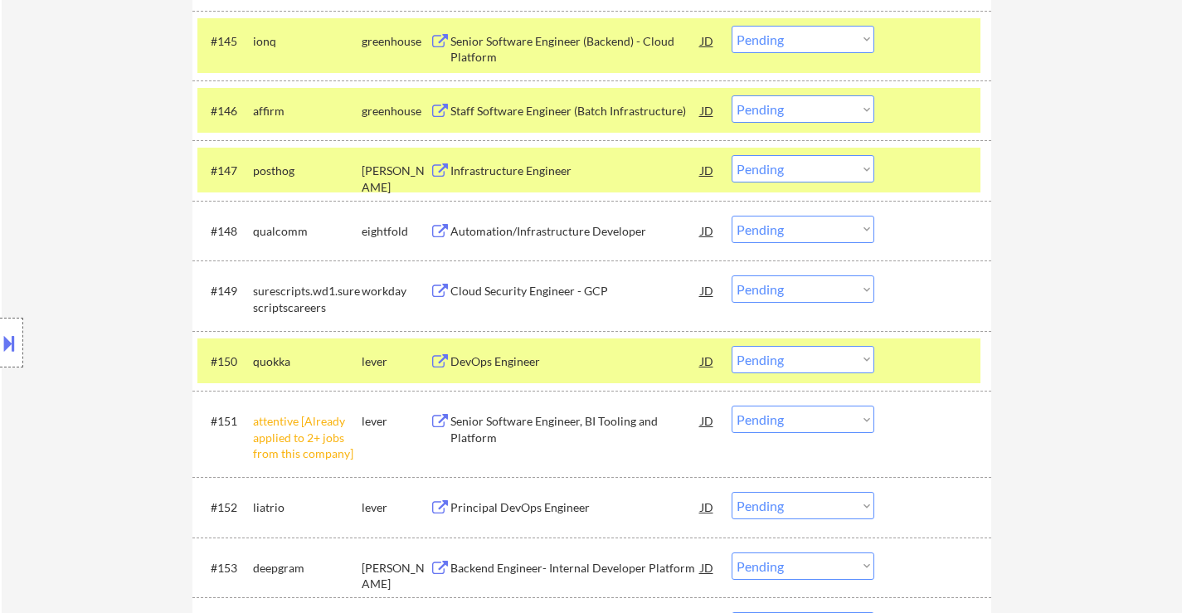
click at [926, 360] on div at bounding box center [934, 361] width 73 height 30
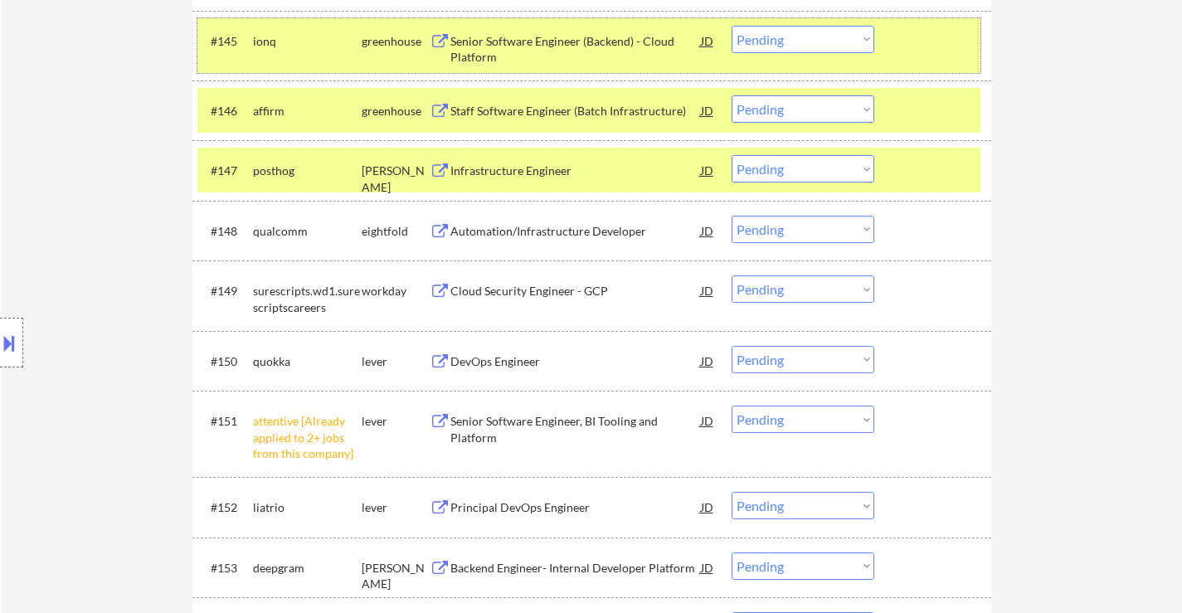
click at [960, 58] on div "#145 ionq greenhouse Senior Software Engineer (Backend) - Cloud Platform JD war…" at bounding box center [588, 45] width 783 height 55
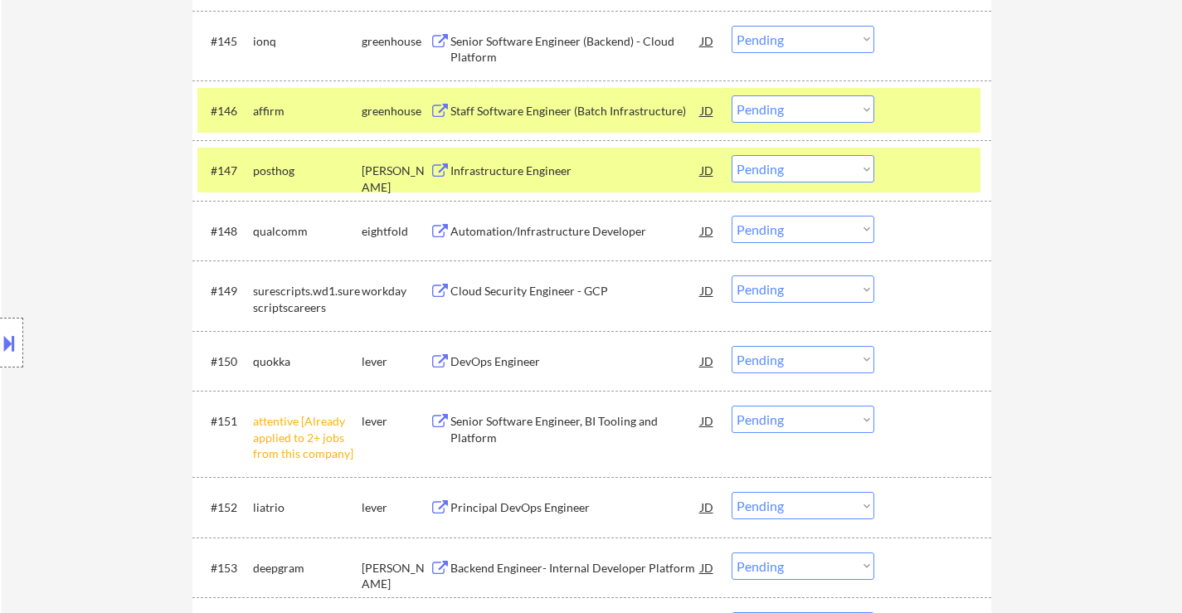
click at [945, 108] on div at bounding box center [934, 110] width 73 height 30
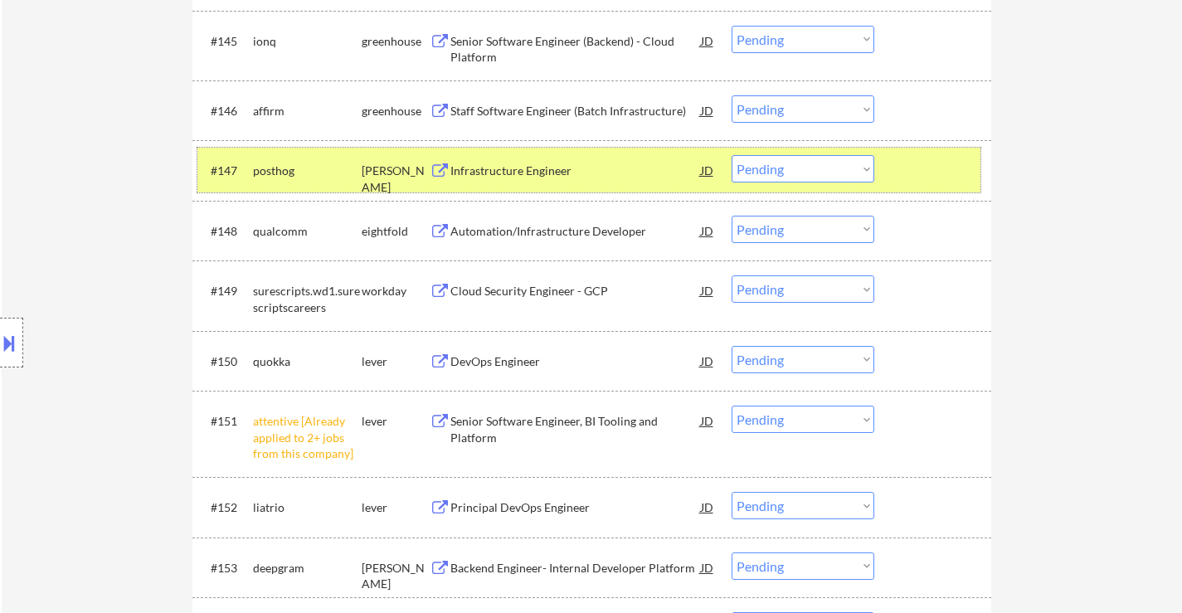
click at [936, 173] on div at bounding box center [934, 170] width 73 height 30
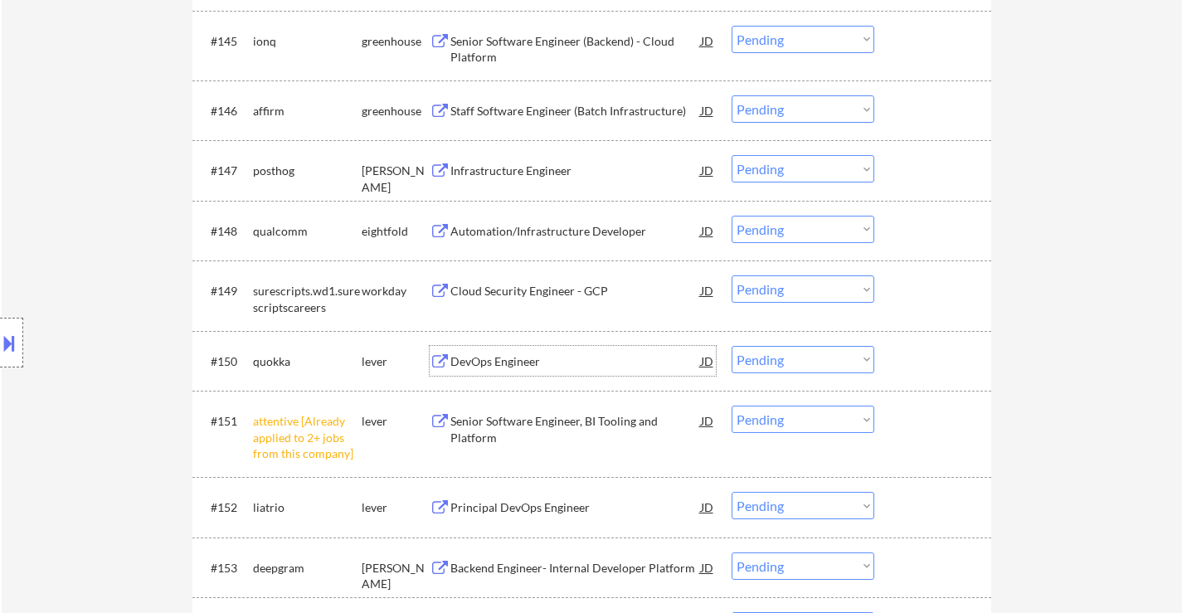
click at [524, 356] on div "DevOps Engineer" at bounding box center [575, 361] width 250 height 17
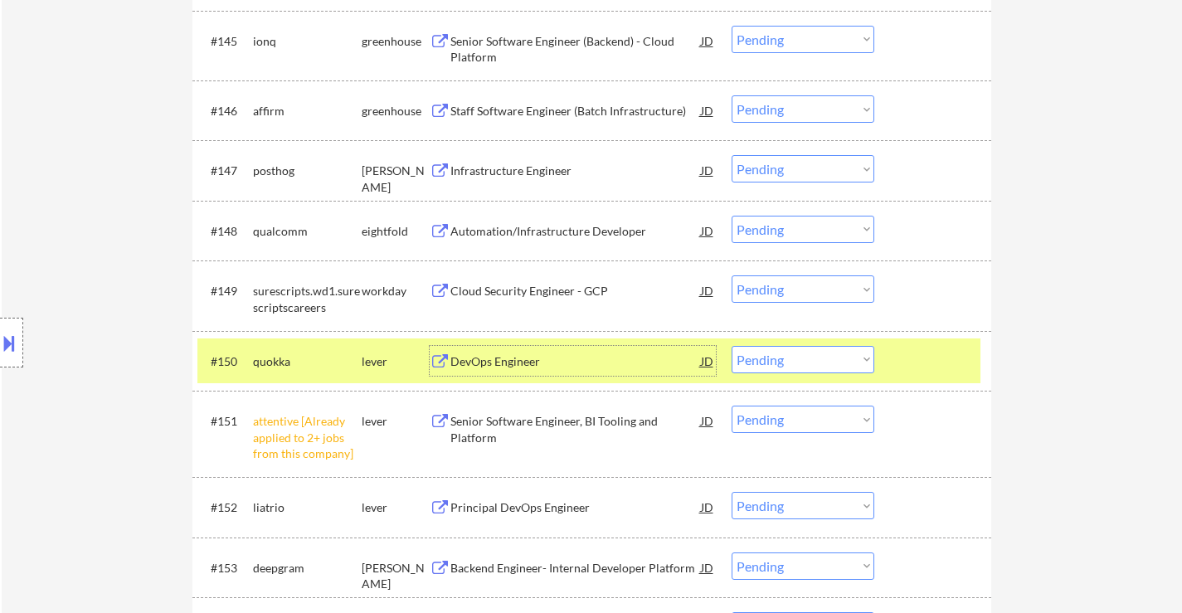
click at [820, 160] on select "Choose an option... Pending Applied Excluded (Questions) Excluded (Expired) Exc…" at bounding box center [802, 168] width 143 height 27
click at [731, 155] on select "Choose an option... Pending Applied Excluded (Questions) Excluded (Expired) Exc…" at bounding box center [802, 168] width 143 height 27
select select ""pending""
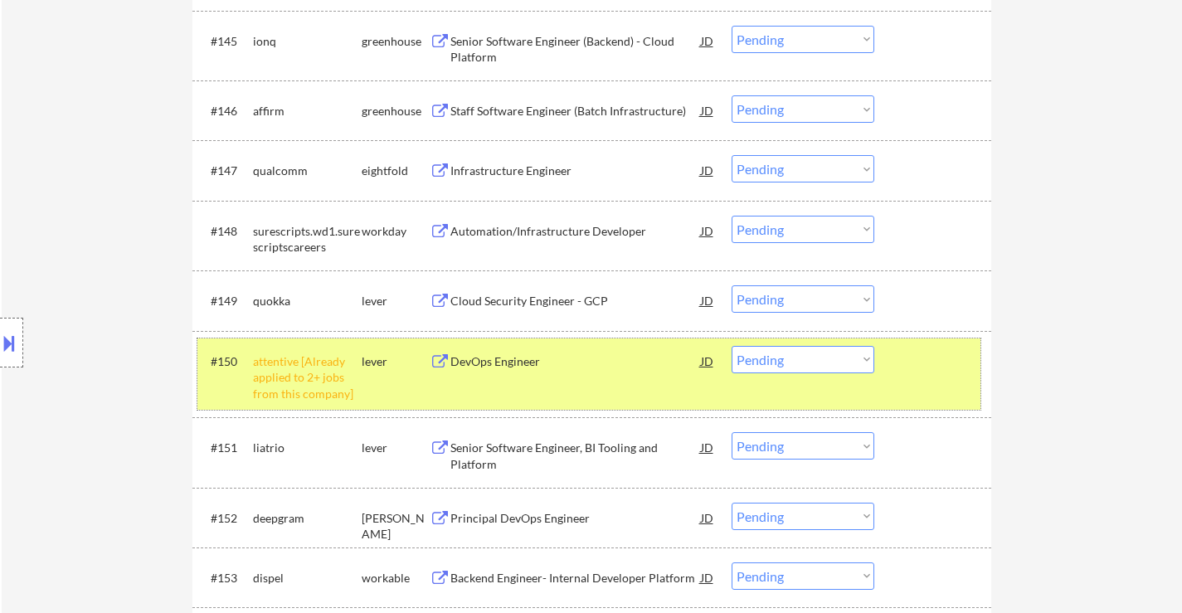
click at [918, 362] on div at bounding box center [934, 361] width 73 height 30
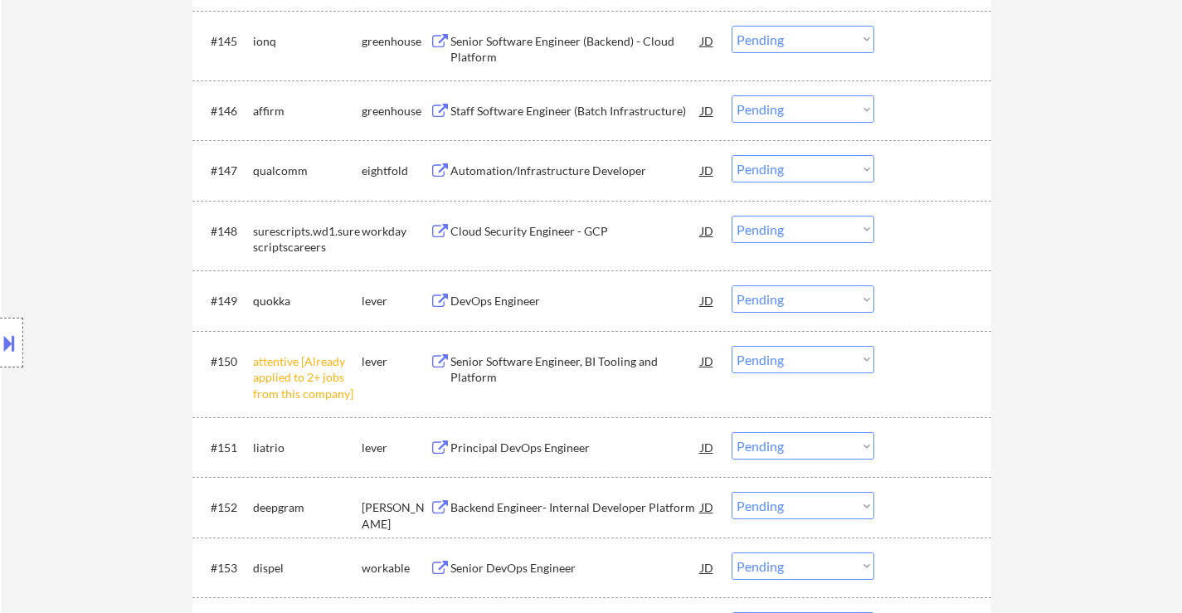
click at [921, 300] on div at bounding box center [934, 300] width 73 height 30
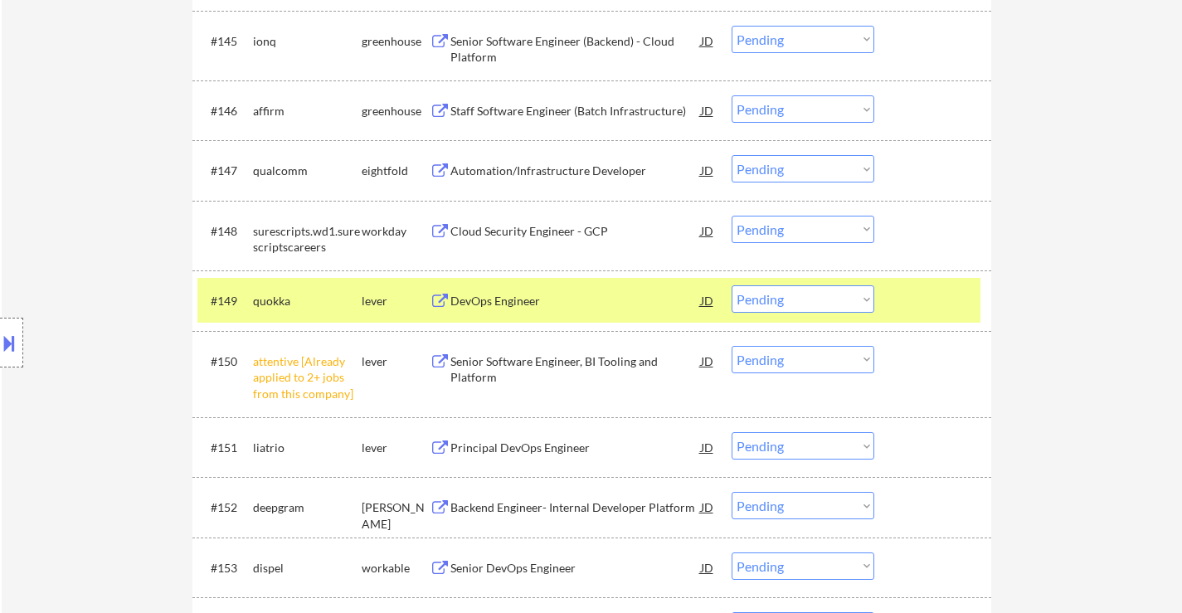
click at [544, 451] on div "Principal DevOps Engineer" at bounding box center [575, 448] width 250 height 17
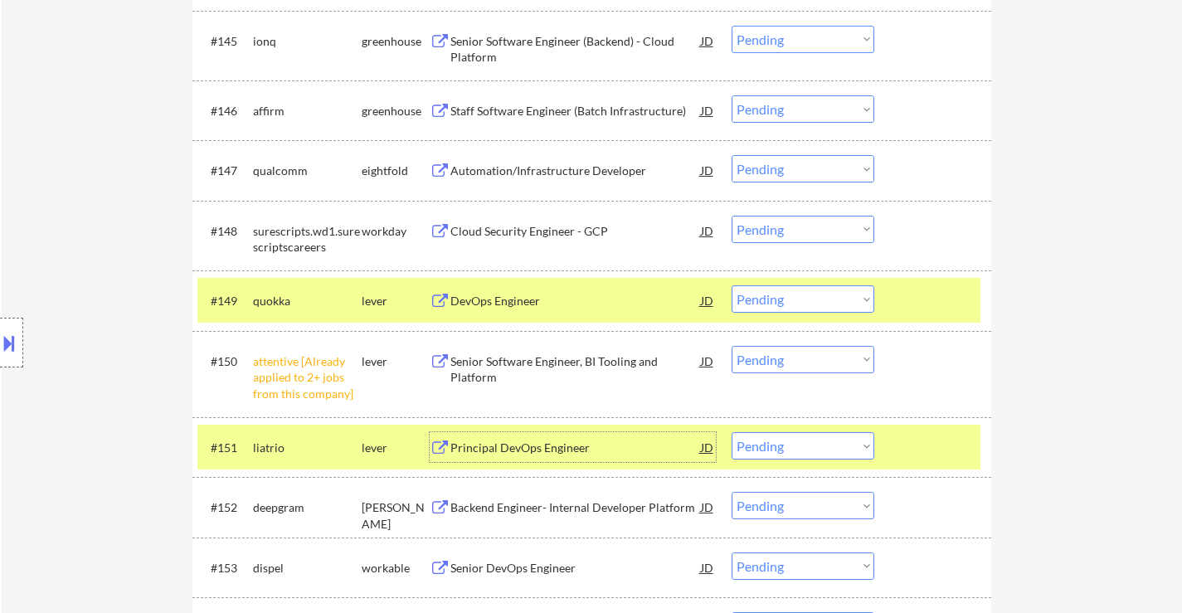
click at [789, 292] on select "Choose an option... Pending Applied Excluded (Questions) Excluded (Expired) Exc…" at bounding box center [802, 298] width 143 height 27
click at [731, 285] on select "Choose an option... Pending Applied Excluded (Questions) Excluded (Expired) Exc…" at bounding box center [802, 298] width 143 height 27
click at [561, 449] on div "Principal DevOps Engineer" at bounding box center [575, 448] width 250 height 17
select select ""pending""
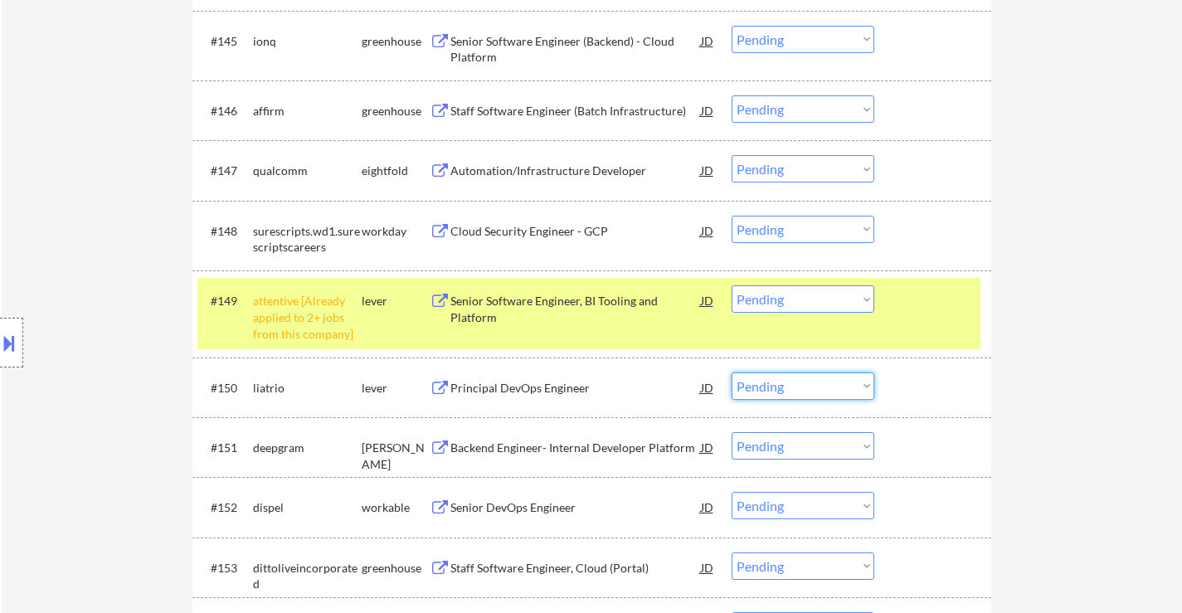
click at [777, 386] on select "Choose an option... Pending Applied Excluded (Questions) Excluded (Expired) Exc…" at bounding box center [802, 385] width 143 height 27
click at [731, 372] on select "Choose an option... Pending Applied Excluded (Questions) Excluded (Expired) Exc…" at bounding box center [802, 385] width 143 height 27
select select ""pending""
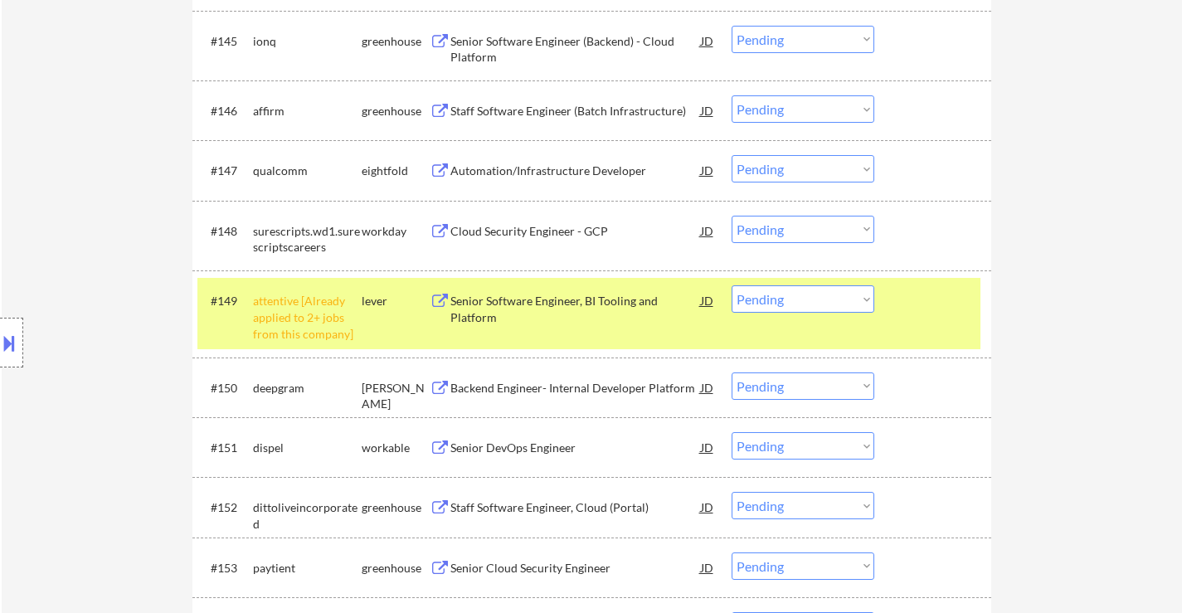
click at [801, 299] on select "Choose an option... Pending Applied Excluded (Questions) Excluded (Expired) Exc…" at bounding box center [802, 298] width 143 height 27
click at [731, 285] on select "Choose an option... Pending Applied Excluded (Questions) Excluded (Expired) Exc…" at bounding box center [802, 298] width 143 height 27
select select ""pending""
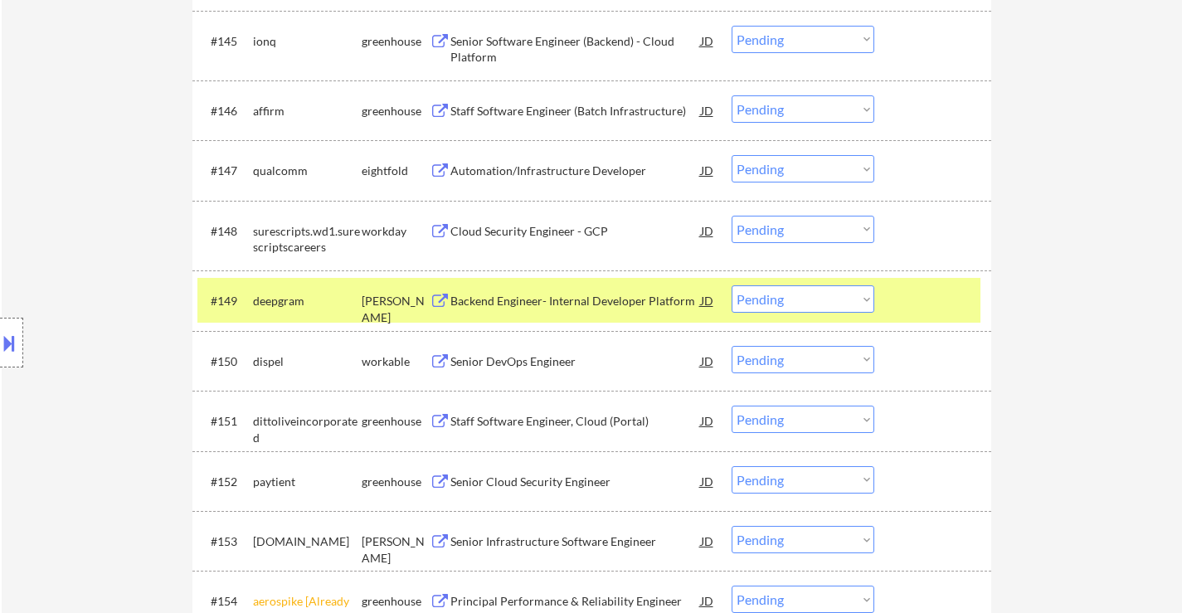
click at [907, 292] on div at bounding box center [934, 300] width 73 height 30
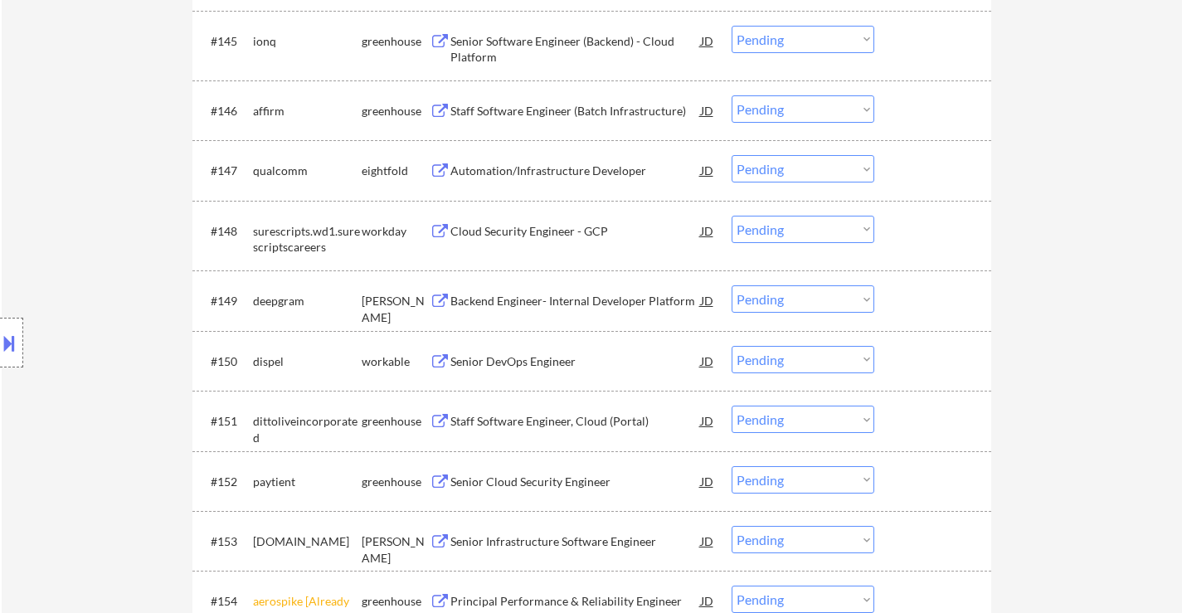
click at [552, 357] on div "Senior DevOps Engineer" at bounding box center [575, 361] width 250 height 17
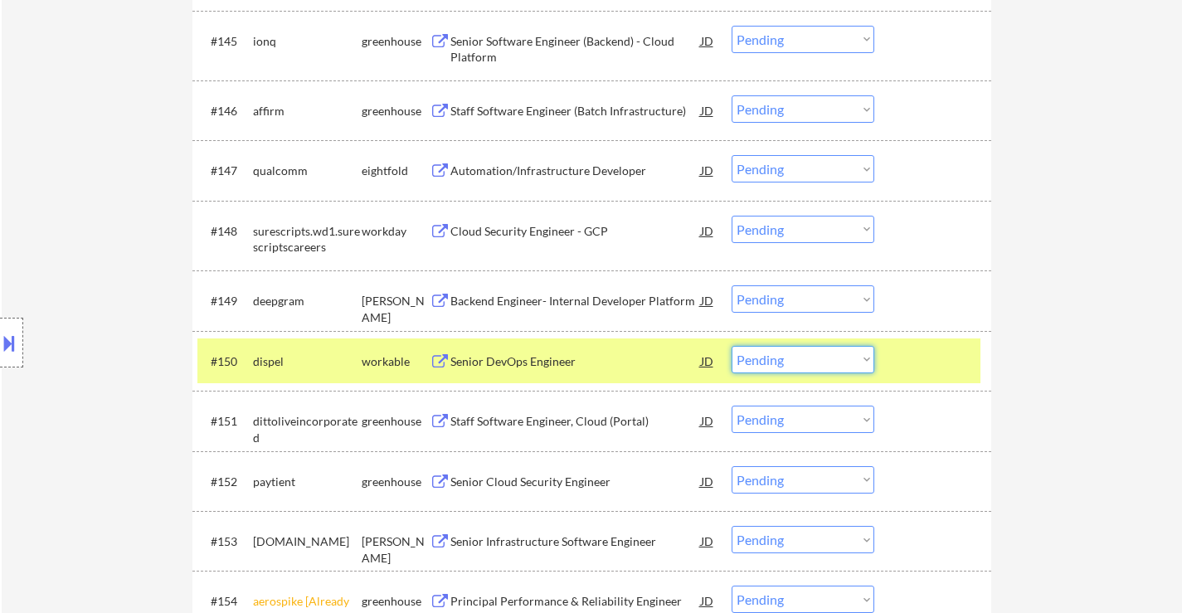
click at [798, 361] on select "Choose an option... Pending Applied Excluded (Questions) Excluded (Expired) Exc…" at bounding box center [802, 359] width 143 height 27
click at [731, 346] on select "Choose an option... Pending Applied Excluded (Questions) Excluded (Expired) Exc…" at bounding box center [802, 359] width 143 height 27
select select ""pending""
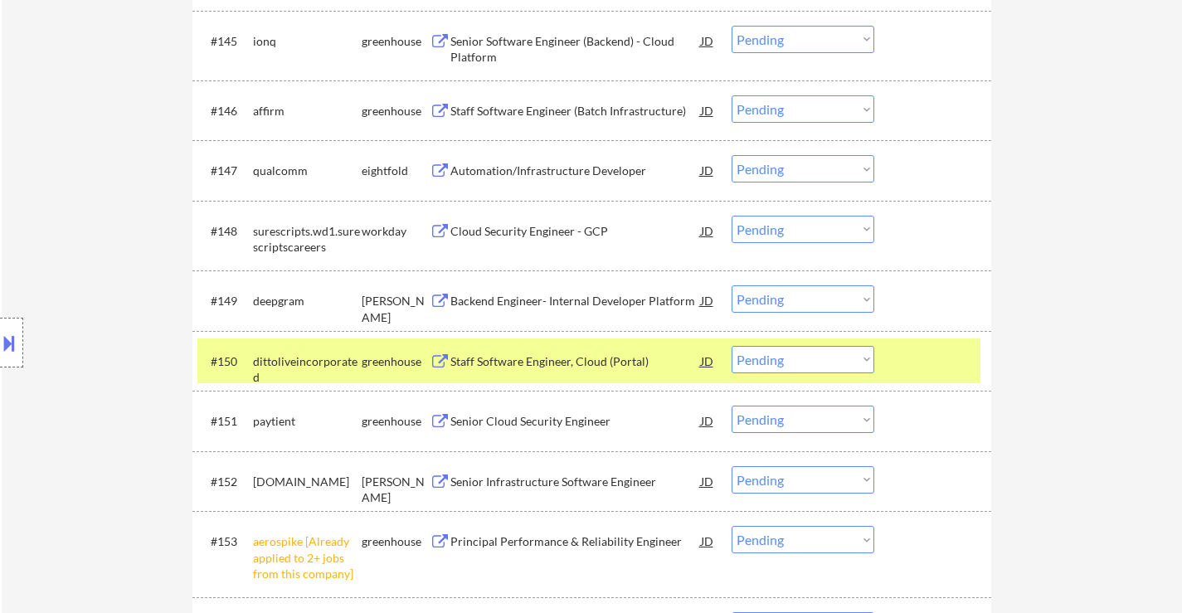
click at [789, 533] on select "Choose an option... Pending Applied Excluded (Questions) Excluded (Expired) Exc…" at bounding box center [802, 539] width 143 height 27
click at [731, 526] on select "Choose an option... Pending Applied Excluded (Questions) Excluded (Expired) Exc…" at bounding box center [802, 539] width 143 height 27
click at [570, 356] on div "Staff Software Engineer, Cloud (Portal)" at bounding box center [575, 361] width 250 height 17
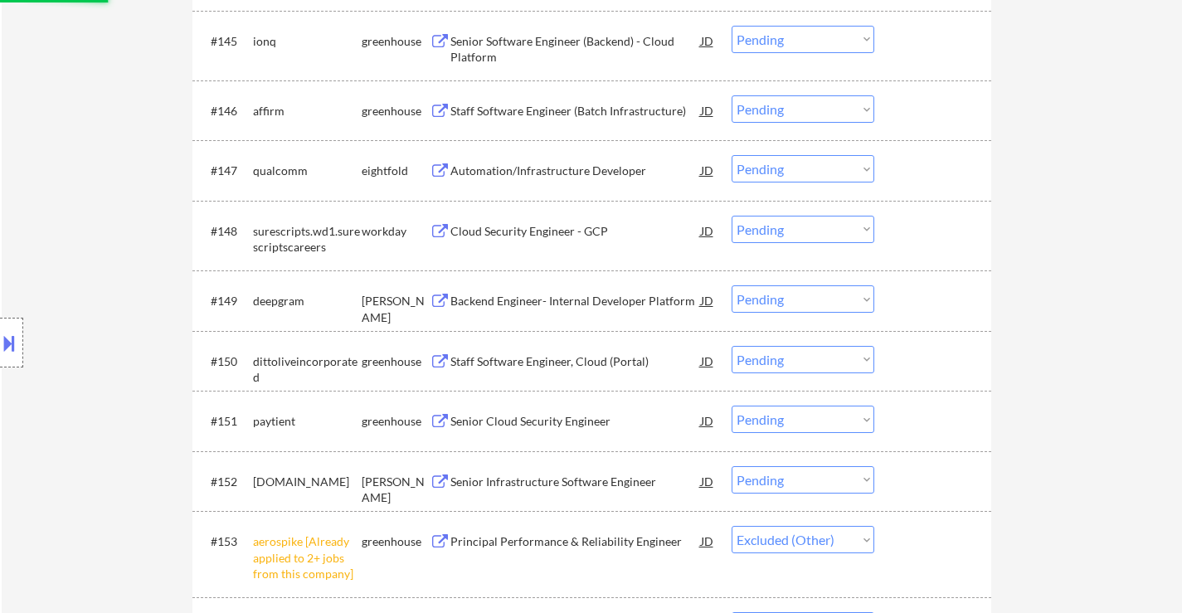
select select ""pending""
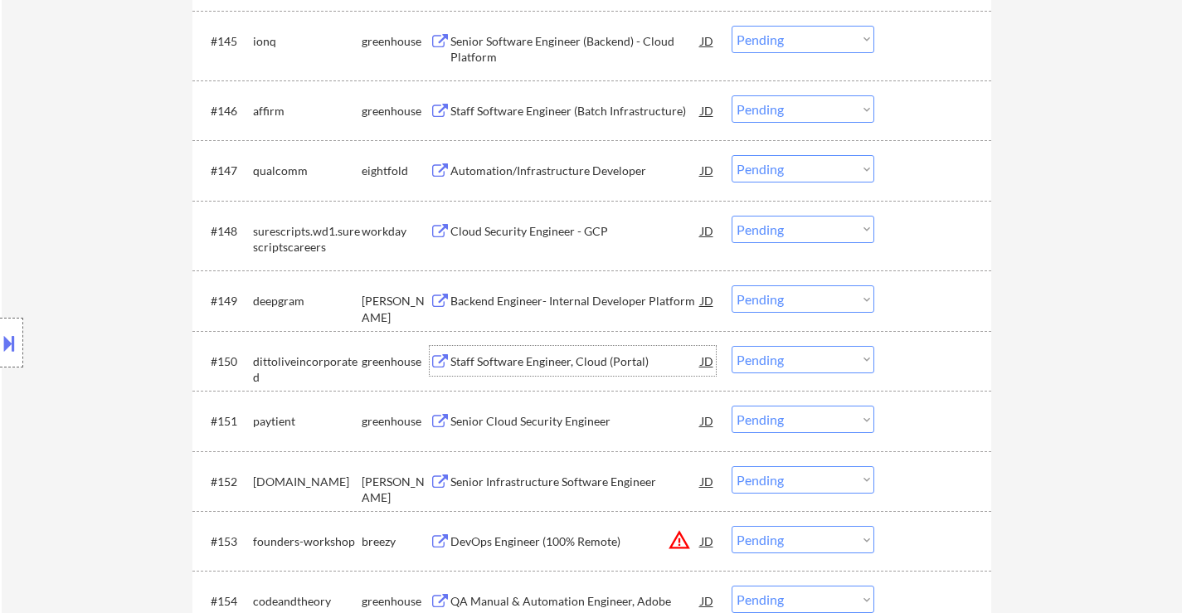
click at [812, 363] on select "Choose an option... Pending Applied Excluded (Questions) Excluded (Expired) Exc…" at bounding box center [802, 359] width 143 height 27
click at [731, 346] on select "Choose an option... Pending Applied Excluded (Questions) Excluded (Expired) Exc…" at bounding box center [802, 359] width 143 height 27
select select ""pending""
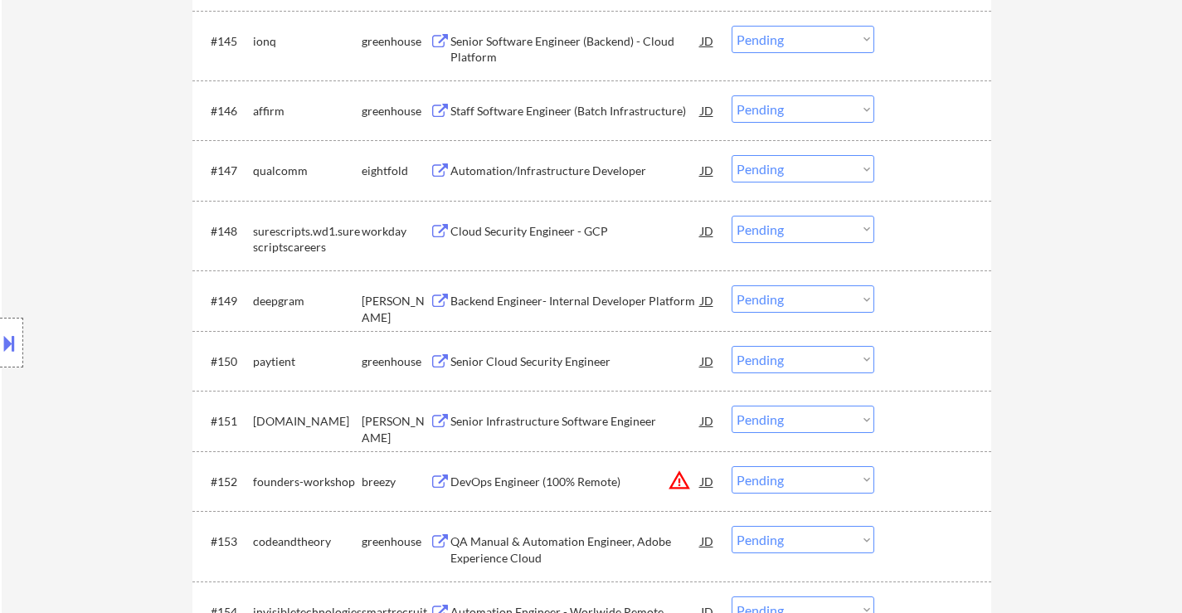
drag, startPoint x: 776, startPoint y: 302, endPoint x: 776, endPoint y: 312, distance: 10.0
click at [776, 302] on select "Choose an option... Pending Applied Excluded (Questions) Excluded (Expired) Exc…" at bounding box center [802, 298] width 143 height 27
click at [731, 285] on select "Choose an option... Pending Applied Excluded (Questions) Excluded (Expired) Exc…" at bounding box center [802, 298] width 143 height 27
select select ""pending""
